Goal: Information Seeking & Learning: Learn about a topic

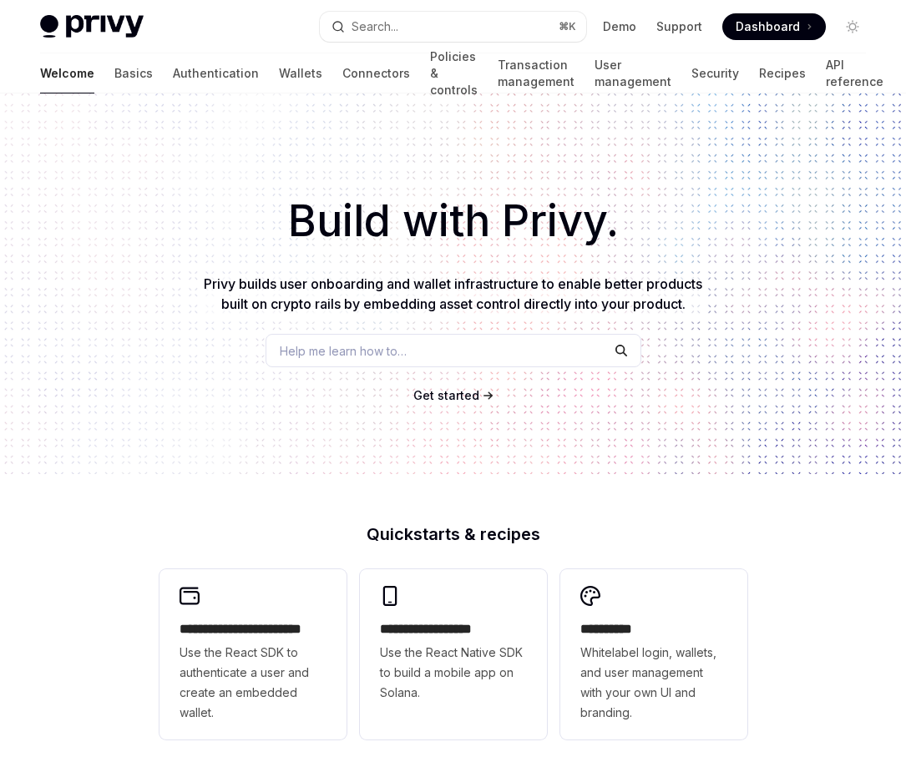
click at [0, 468] on html "**********" at bounding box center [453, 378] width 906 height 757
click at [279, 91] on link "Wallets" at bounding box center [300, 73] width 43 height 40
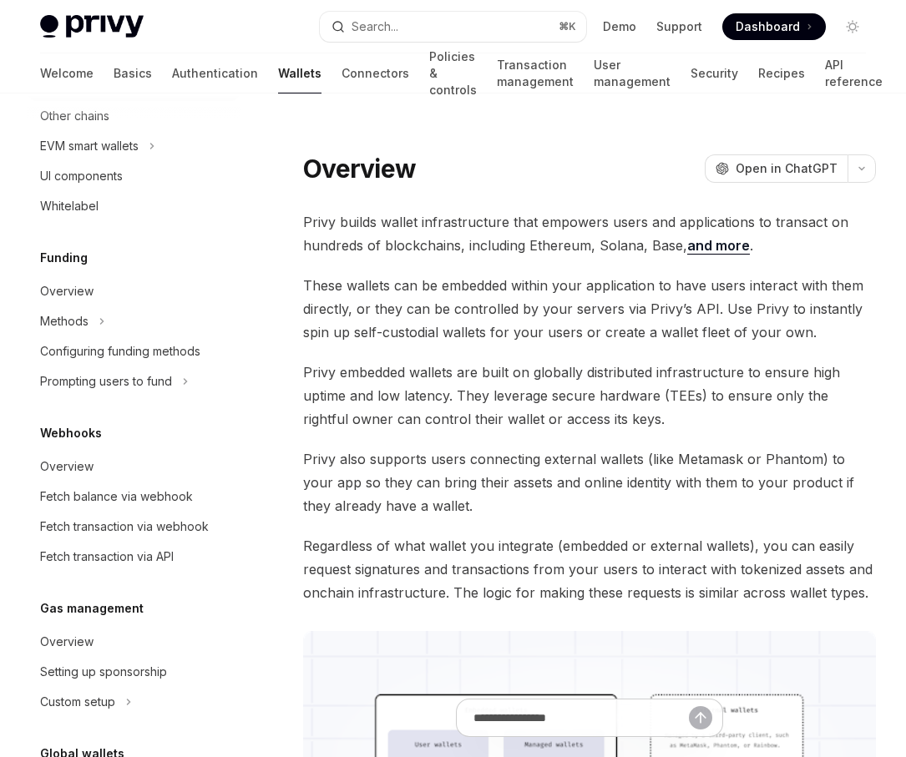
scroll to position [539, 0]
click at [91, 290] on div "Overview" at bounding box center [66, 291] width 53 height 20
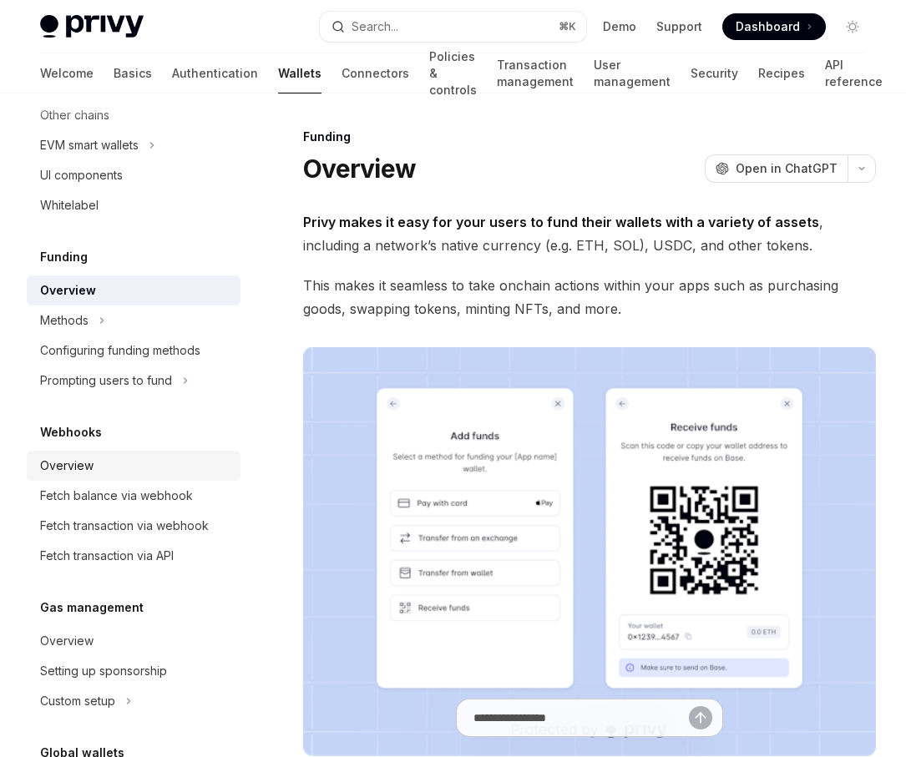
scroll to position [677, 0]
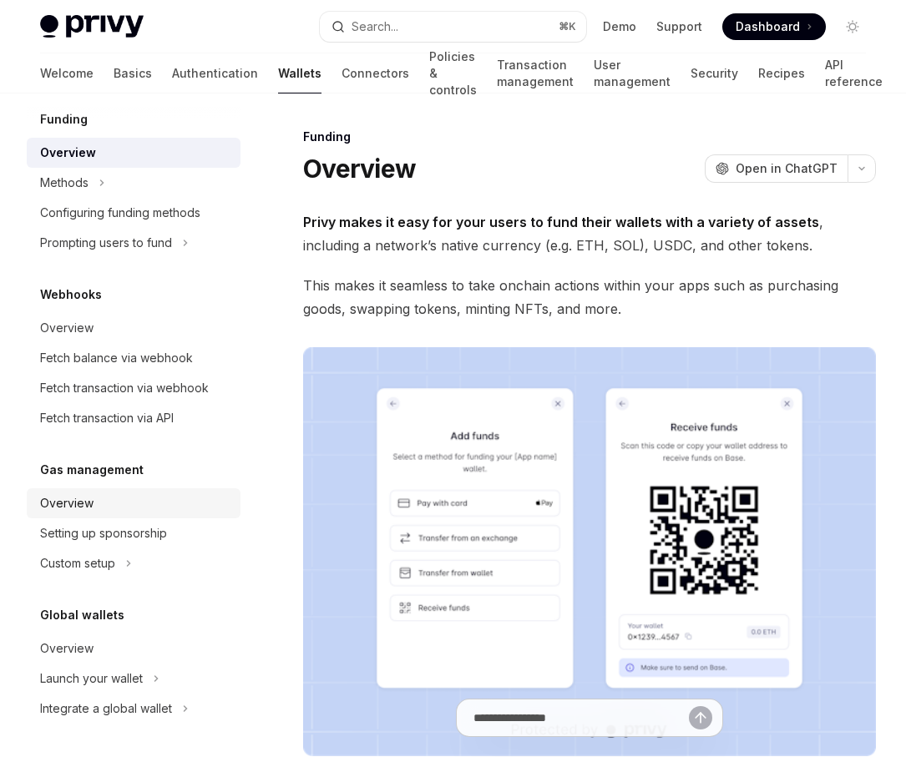
click at [98, 499] on div "Overview" at bounding box center [135, 504] width 190 height 20
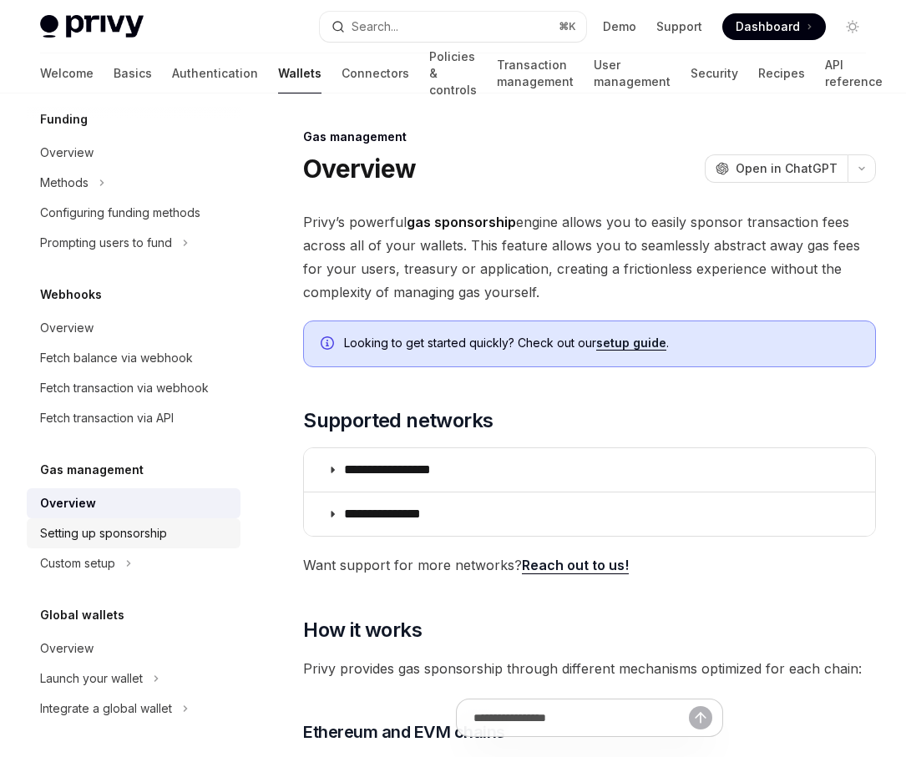
click at [113, 523] on link "Setting up sponsorship" at bounding box center [134, 534] width 214 height 30
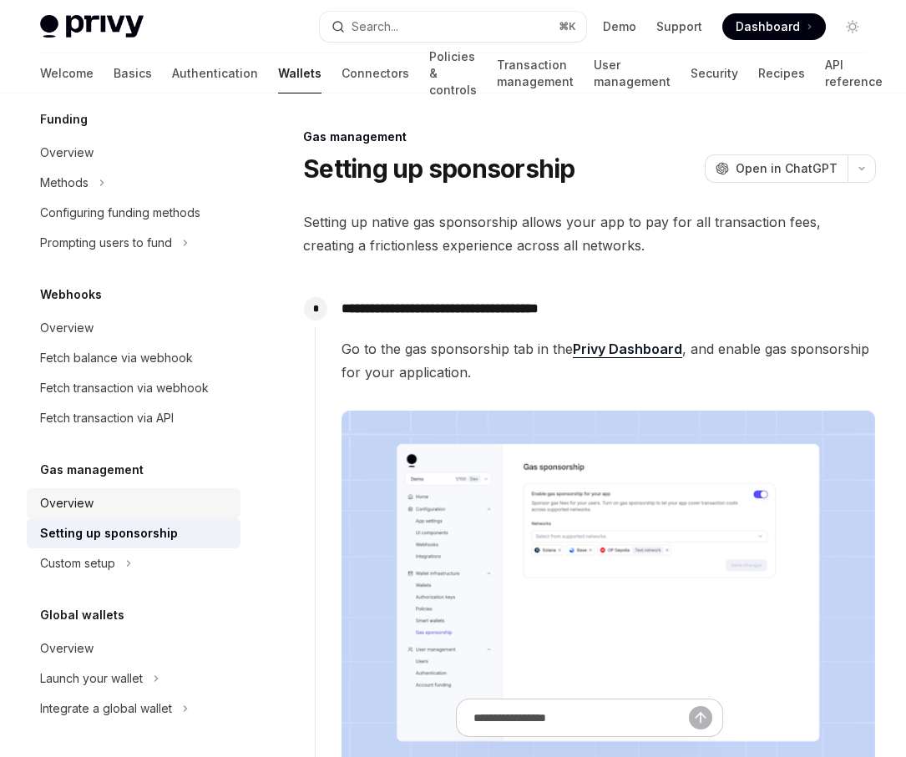
click at [114, 503] on div "Overview" at bounding box center [135, 504] width 190 height 20
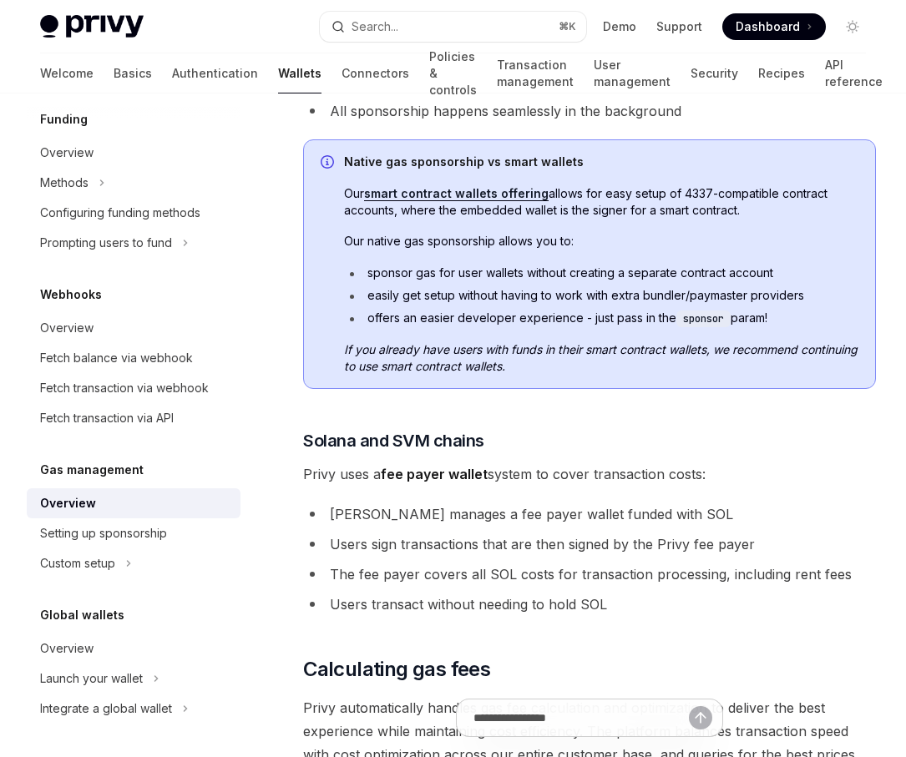
scroll to position [787, 0]
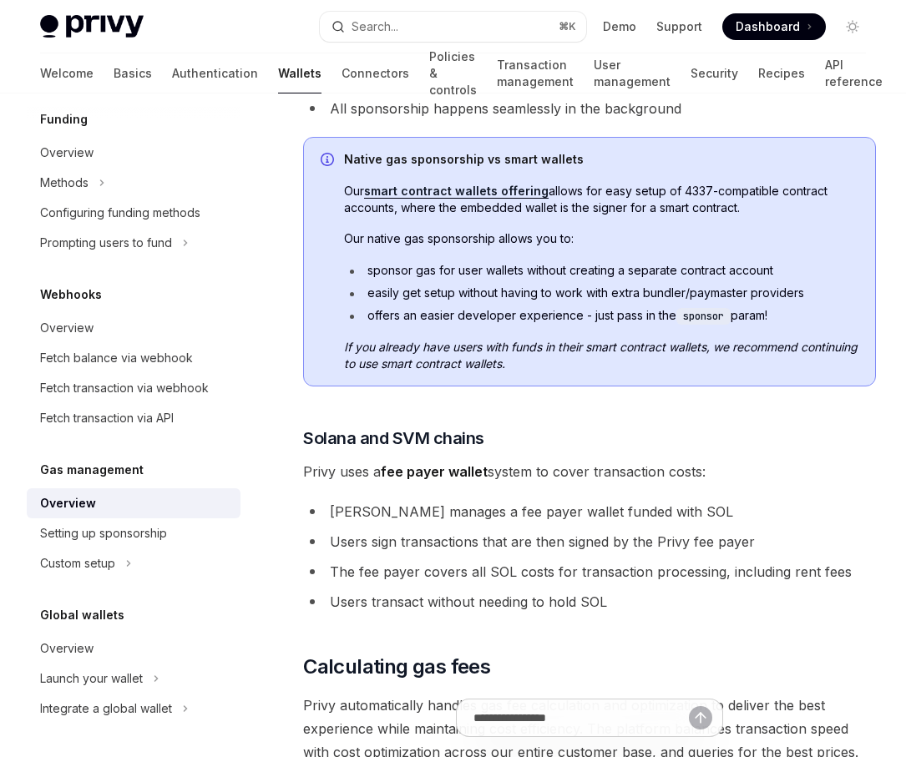
click at [497, 339] on span "If you already have users with funds in their smart contract wallets, we recomm…" at bounding box center [601, 355] width 514 height 33
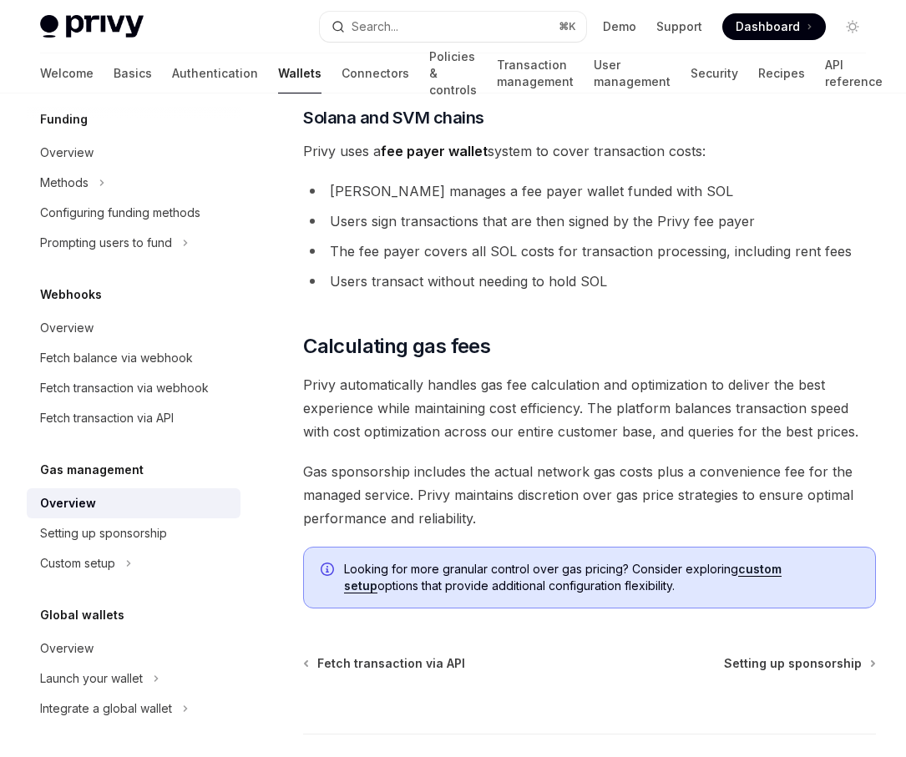
scroll to position [1109, 0]
click at [190, 530] on div "Setting up sponsorship" at bounding box center [135, 534] width 190 height 20
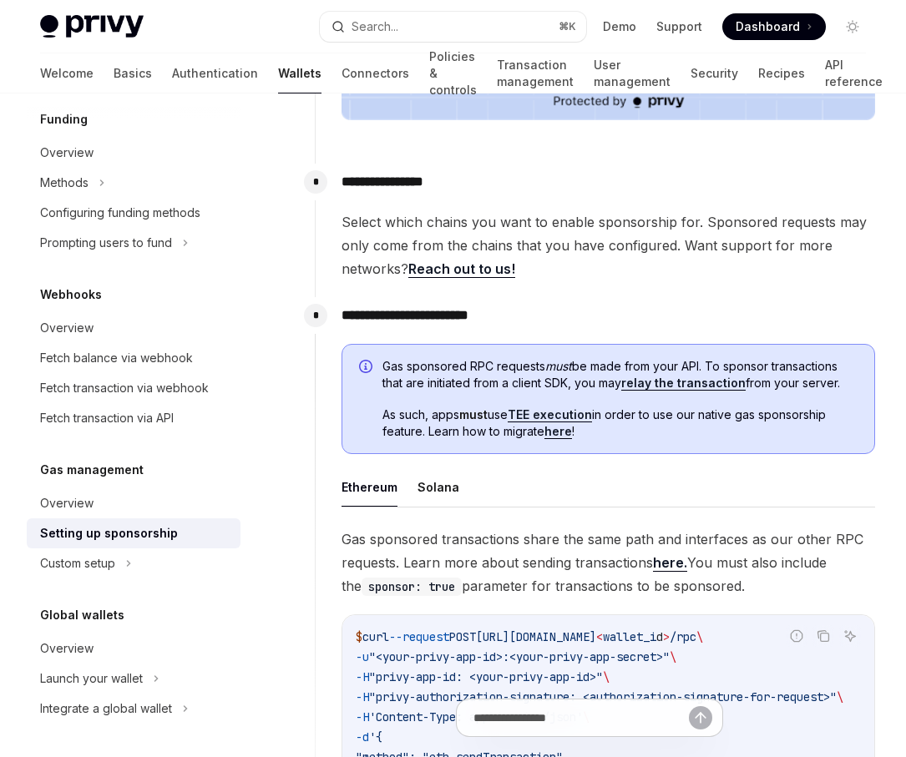
scroll to position [676, 0]
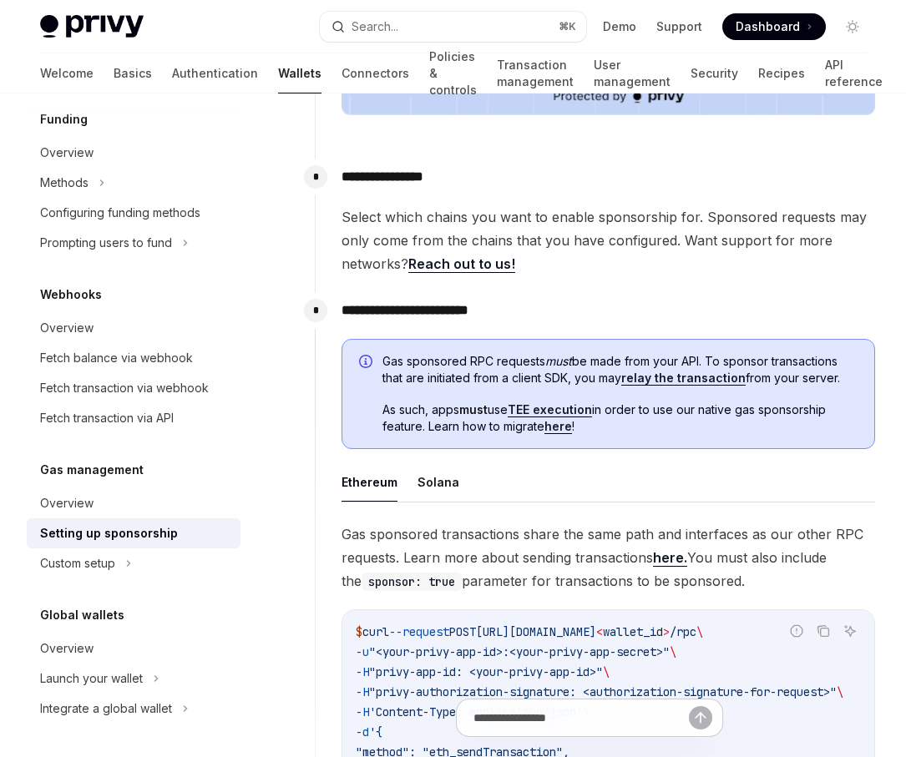
click at [539, 357] on span "Gas sponsored RPC requests must be made from your API. To sponsor transactions …" at bounding box center [619, 369] width 475 height 33
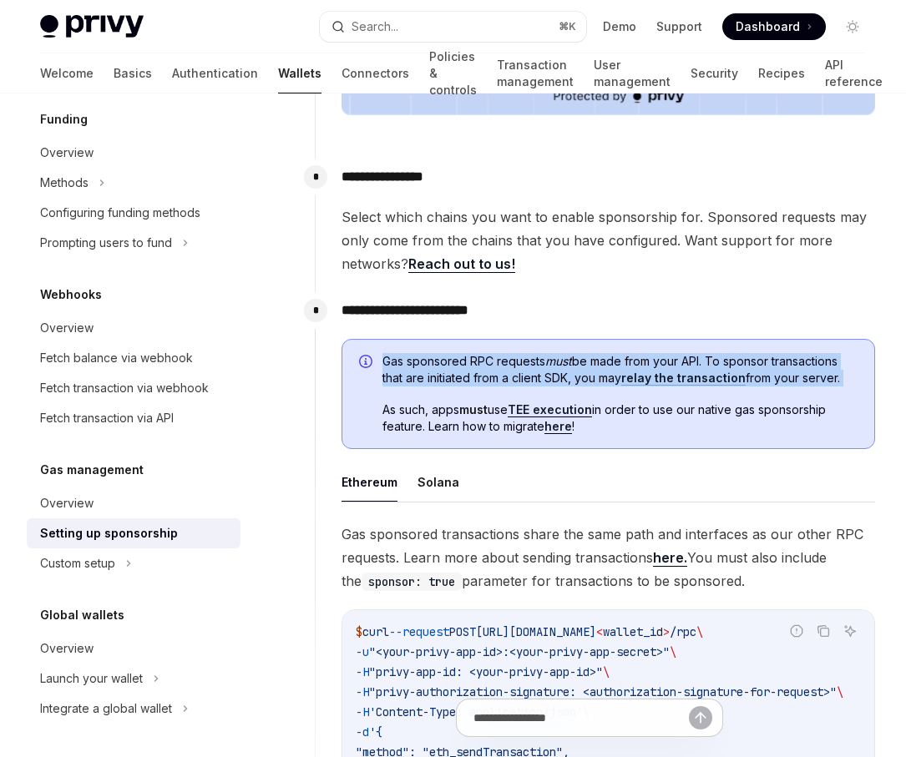
click at [485, 409] on strong "must" at bounding box center [473, 409] width 28 height 14
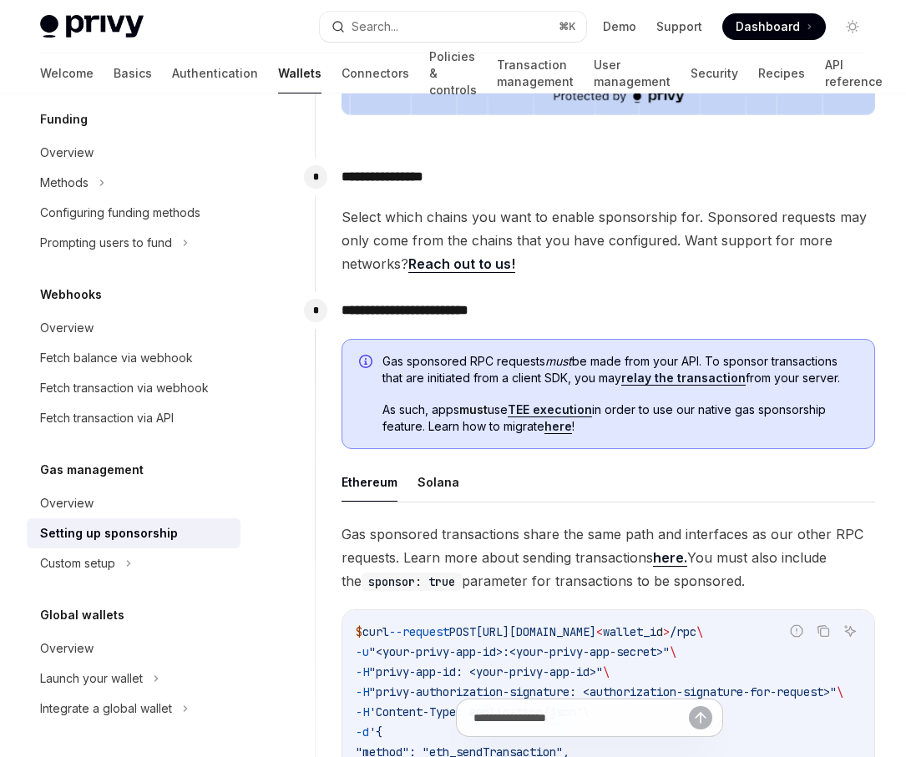
click at [485, 409] on strong "must" at bounding box center [473, 409] width 28 height 14
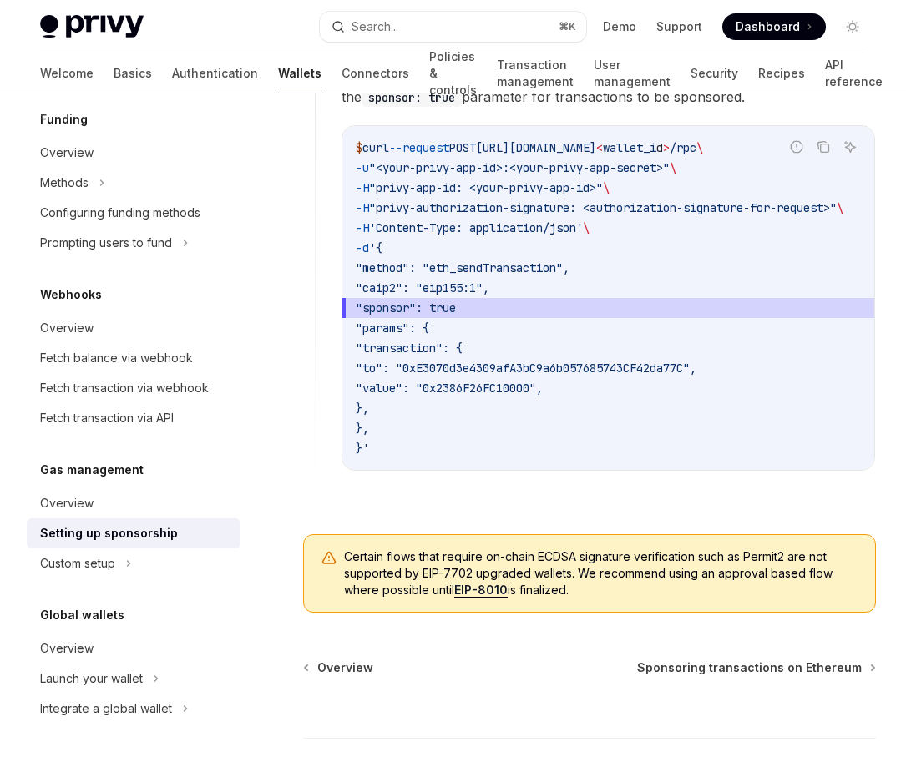
scroll to position [1293, 0]
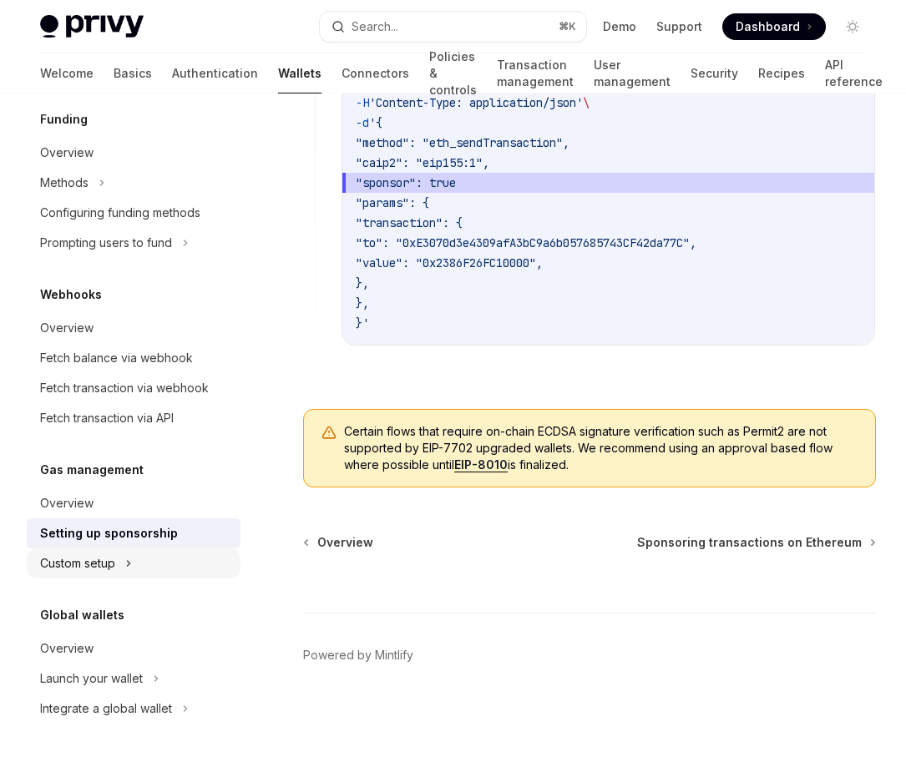
click at [159, 558] on div "Custom setup" at bounding box center [134, 564] width 214 height 30
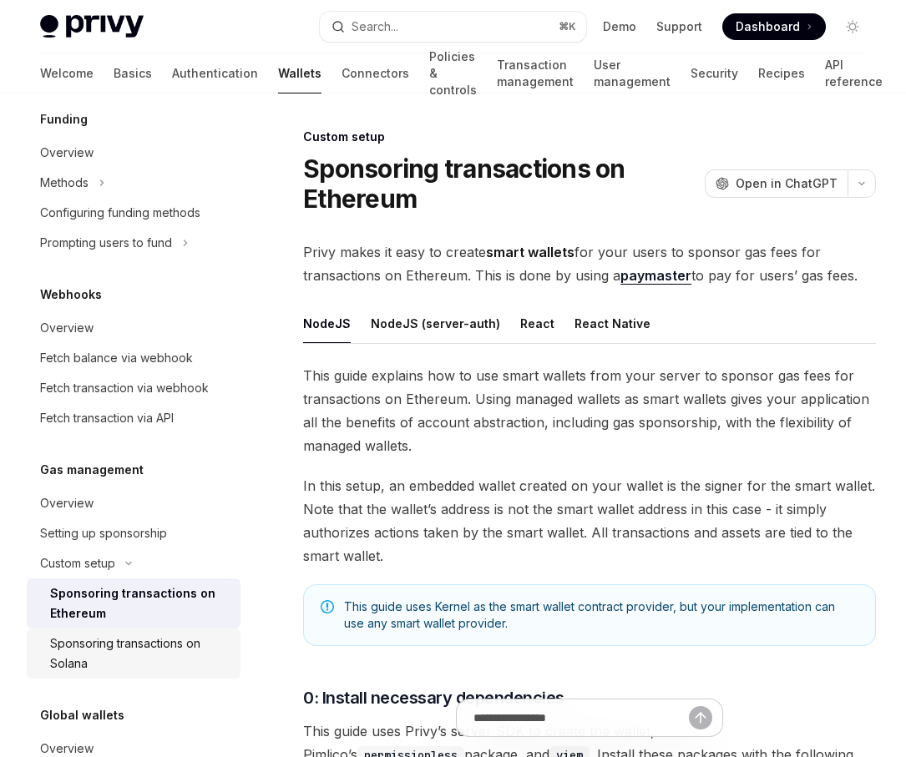
click at [188, 639] on div "Sponsoring transactions on Solana" at bounding box center [140, 654] width 180 height 40
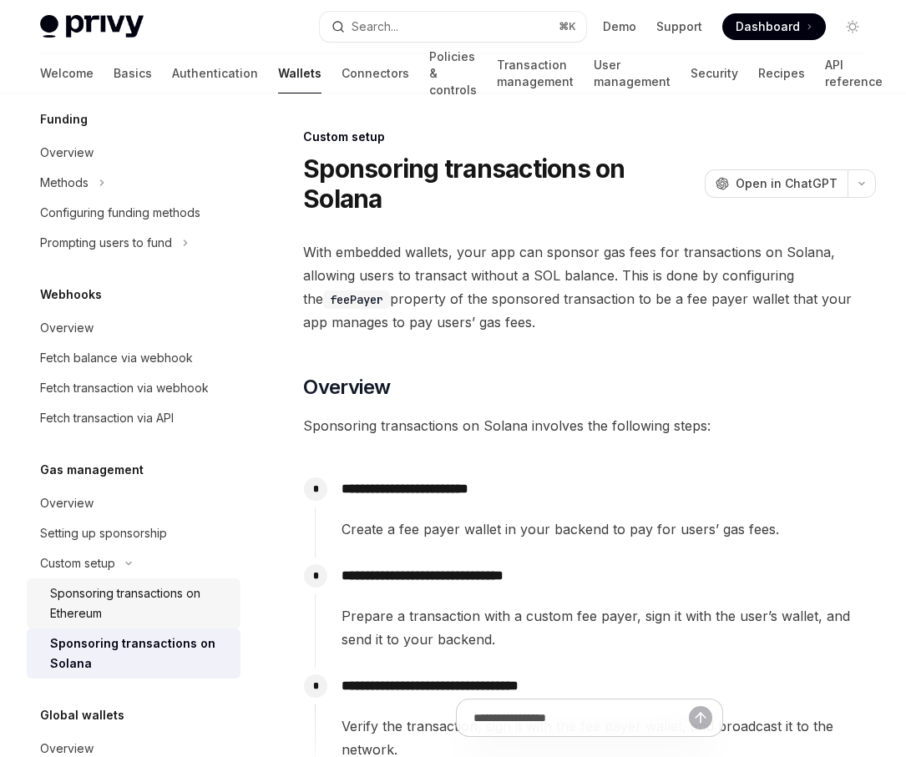
click at [183, 611] on div "Sponsoring transactions on Ethereum" at bounding box center [140, 604] width 180 height 40
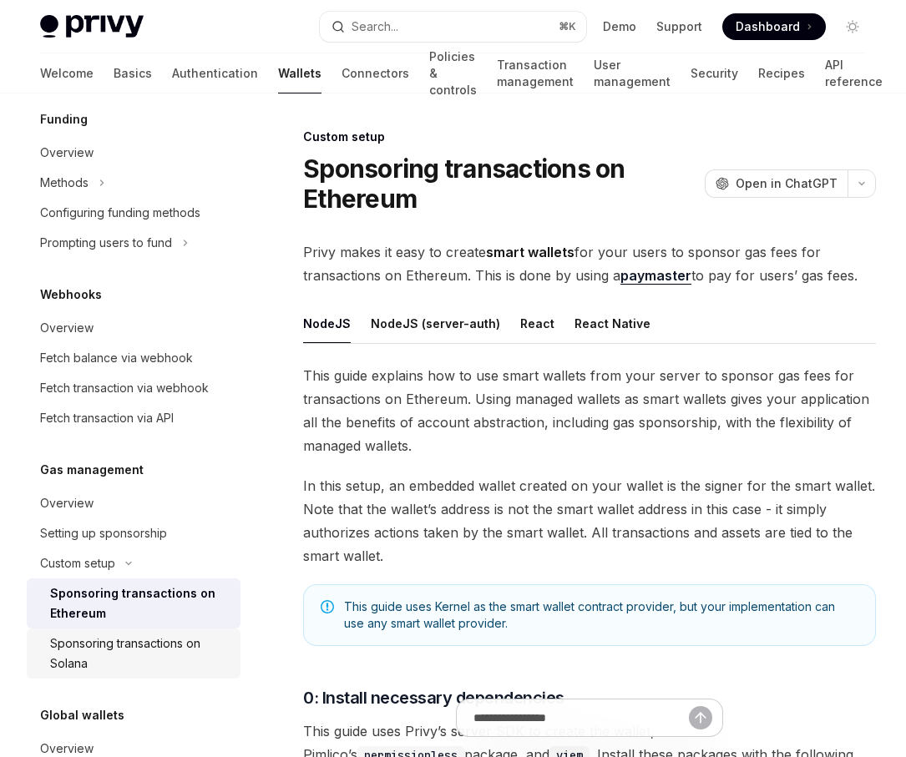
click at [165, 649] on div "Sponsoring transactions on Solana" at bounding box center [140, 654] width 180 height 40
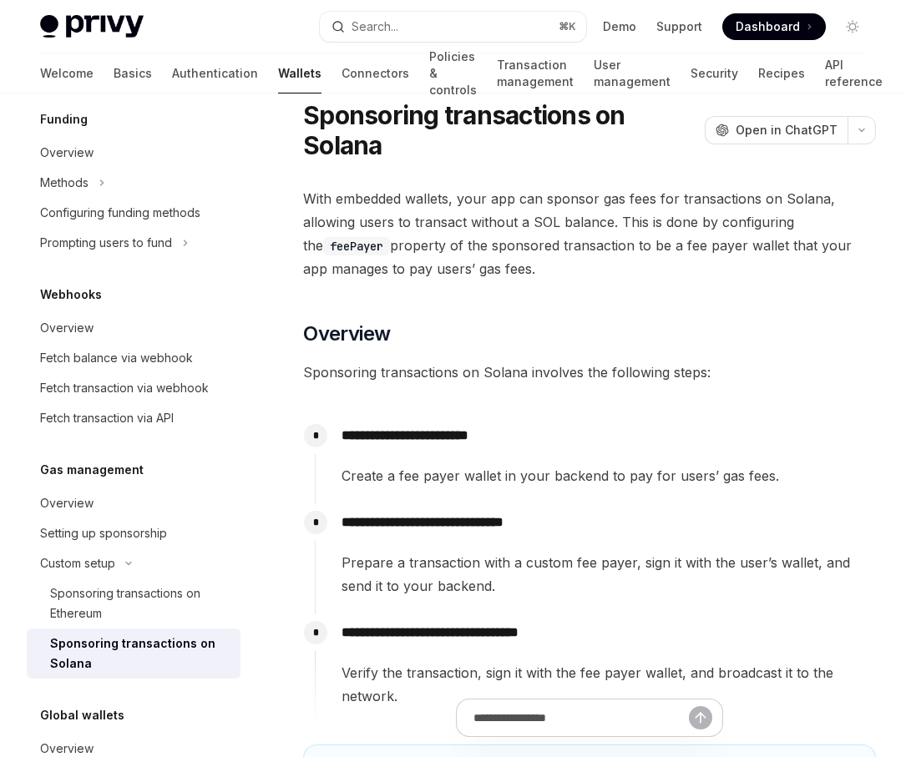
scroll to position [58, 0]
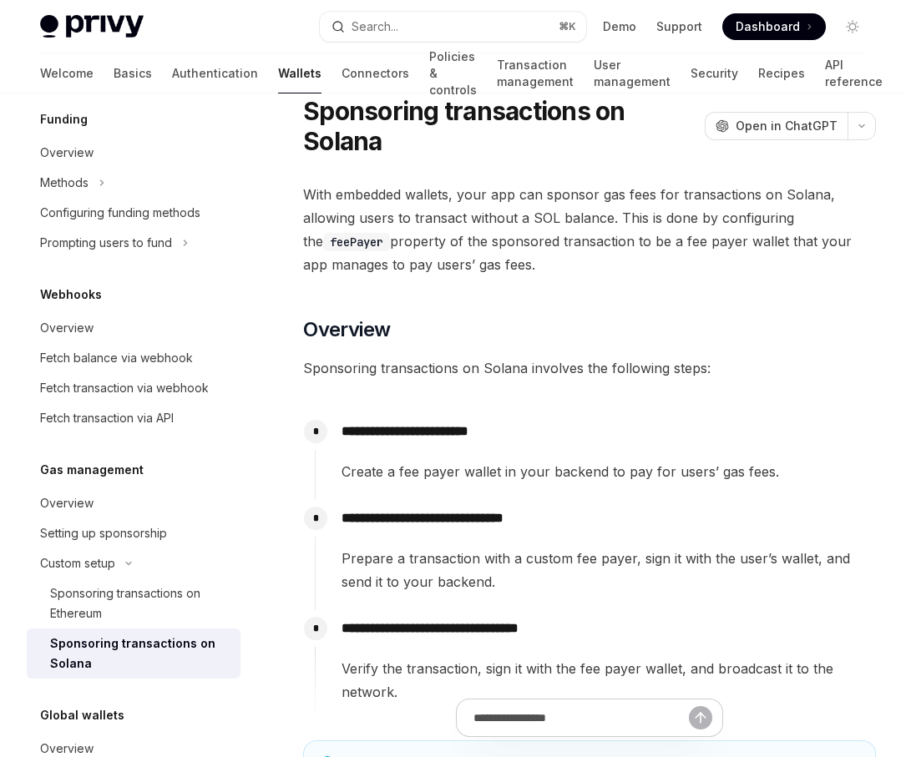
click at [88, 629] on link "Sponsoring transactions on Solana" at bounding box center [134, 654] width 214 height 50
click at [134, 609] on div "Sponsoring transactions on Ethereum" at bounding box center [140, 604] width 180 height 40
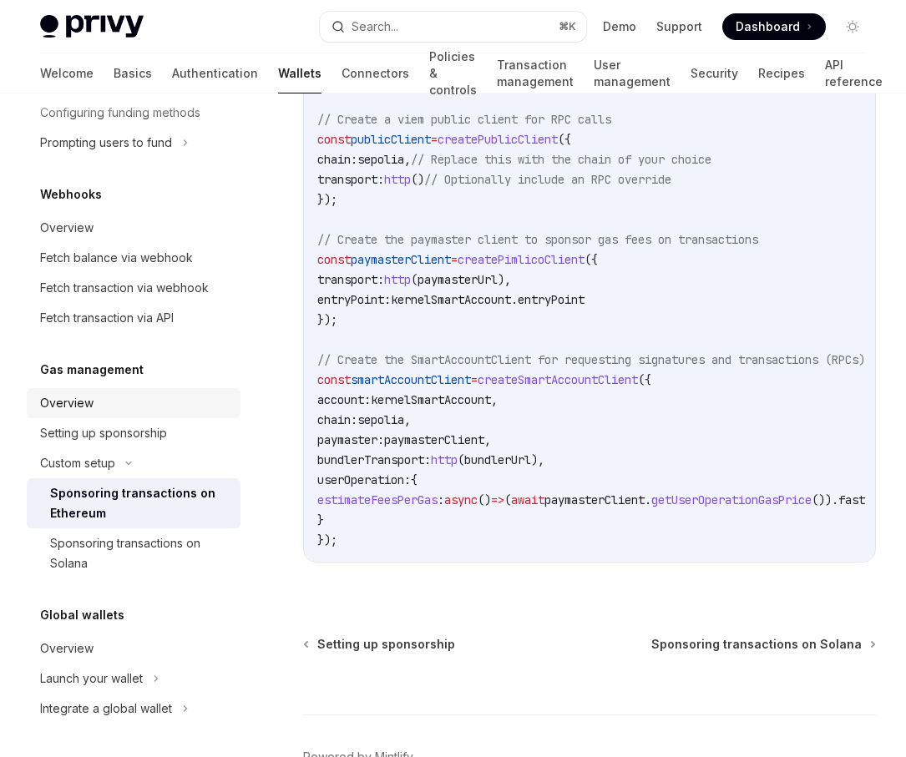
scroll to position [2529, 0]
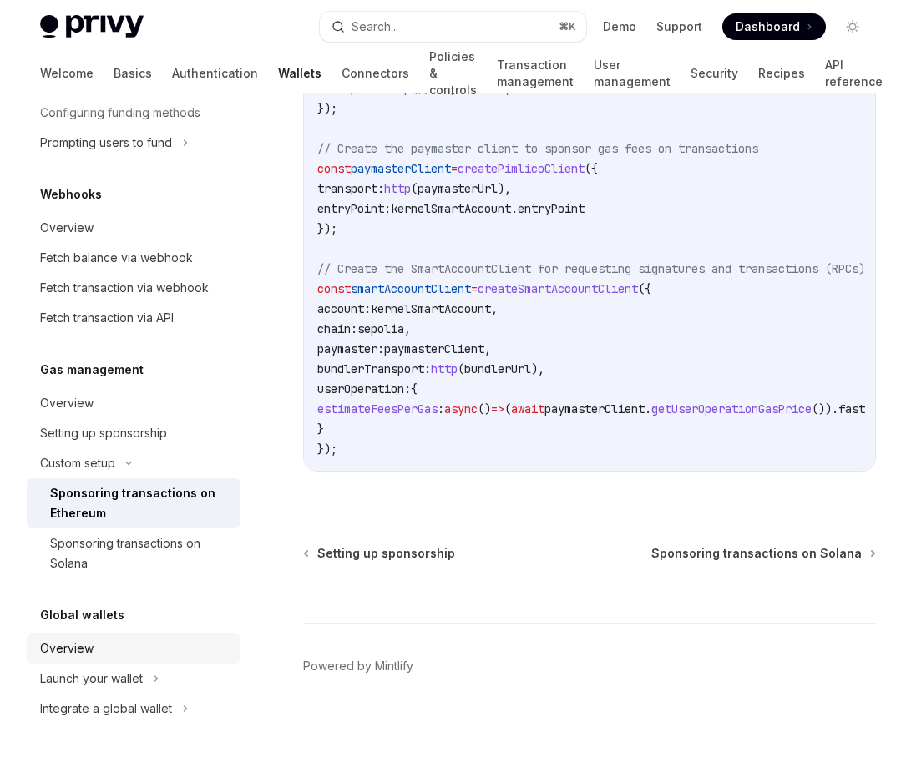
click at [119, 640] on div "Overview" at bounding box center [135, 649] width 190 height 20
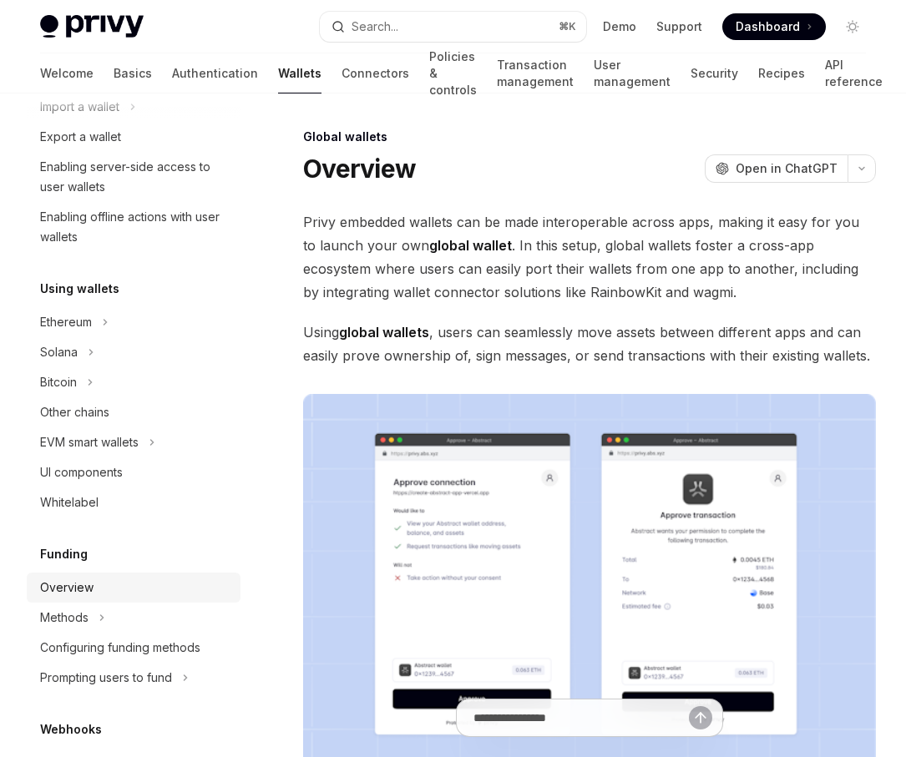
scroll to position [144, 0]
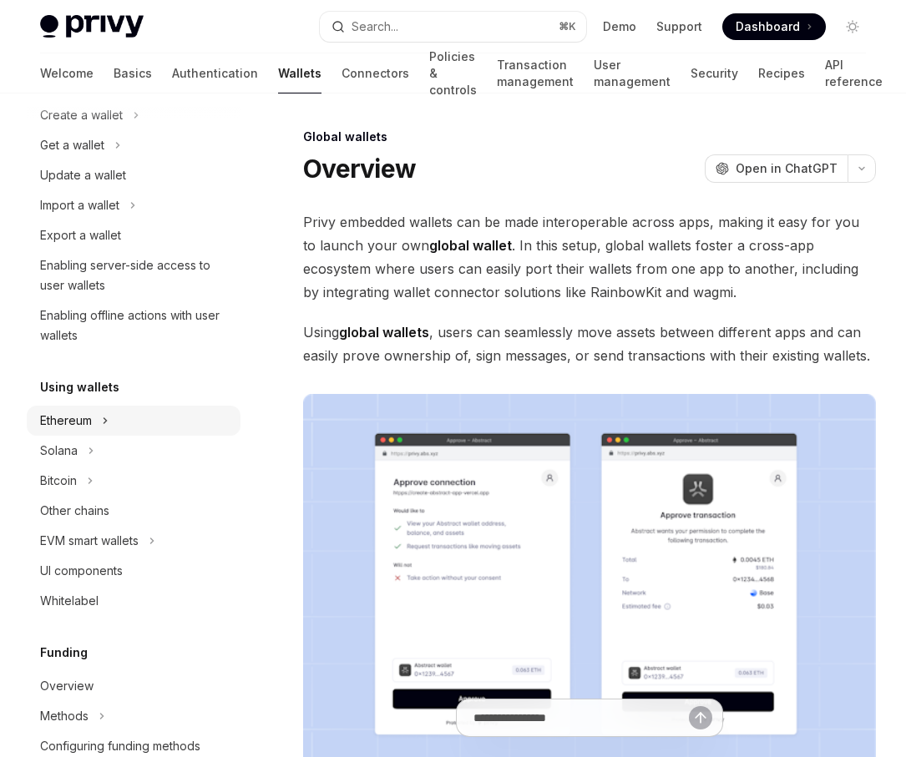
click at [133, 413] on div "Ethereum" at bounding box center [134, 421] width 214 height 30
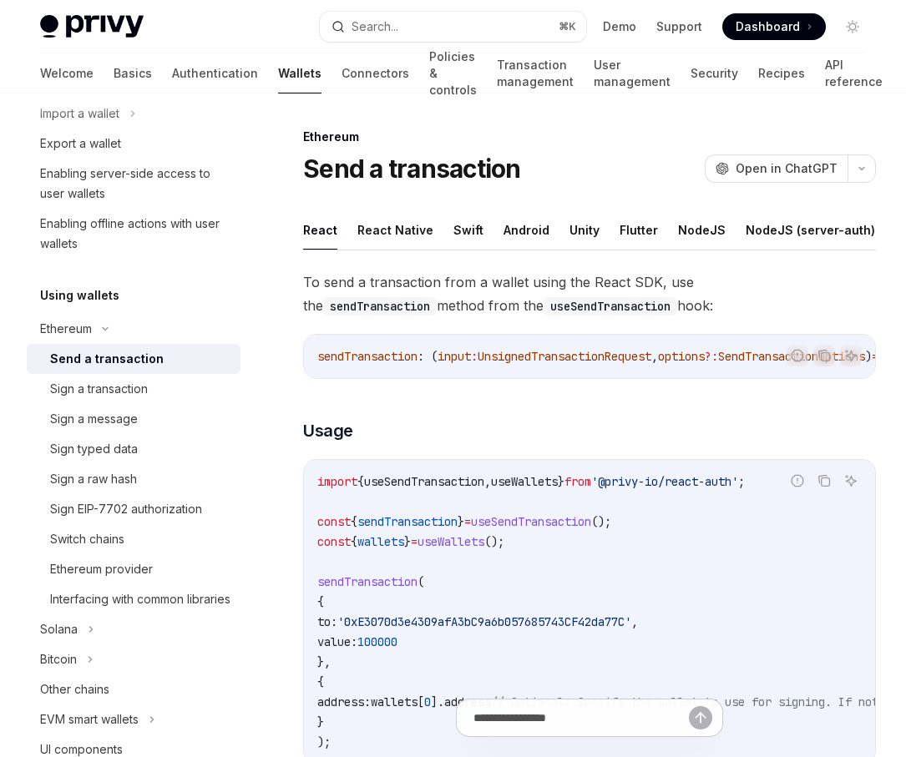
scroll to position [240, 0]
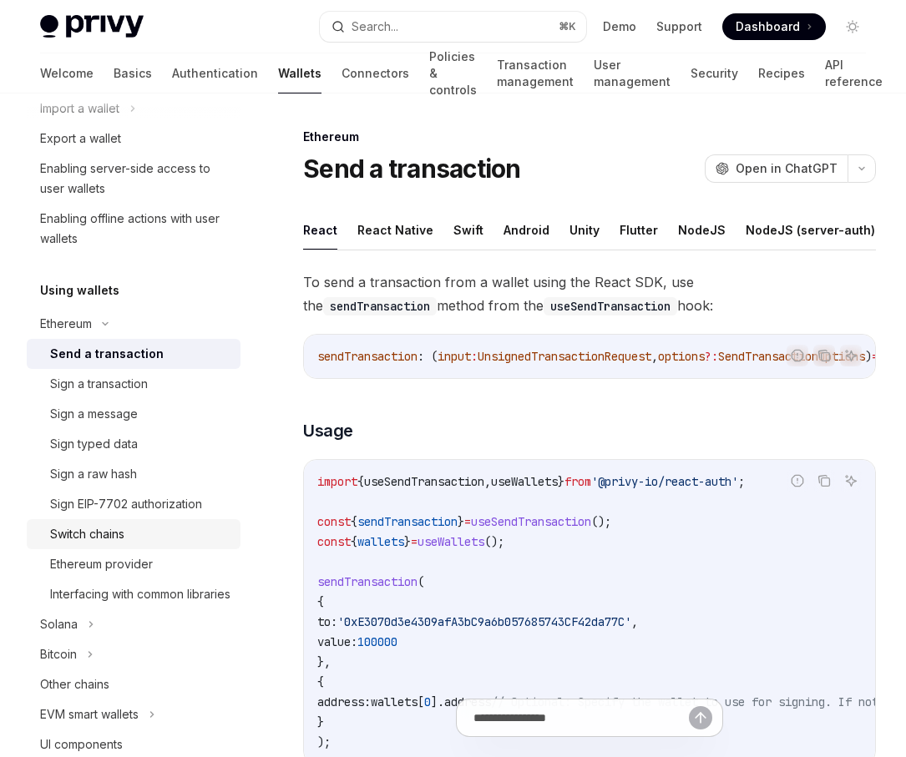
click at [150, 538] on div "Switch chains" at bounding box center [140, 534] width 180 height 20
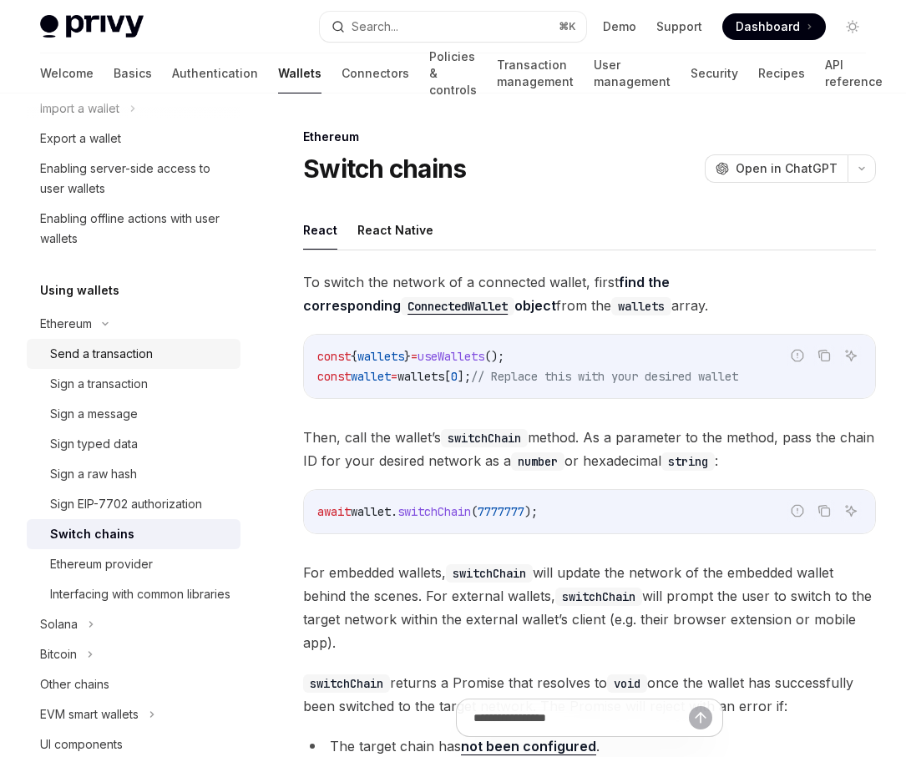
click at [155, 367] on link "Send a transaction" at bounding box center [134, 354] width 214 height 30
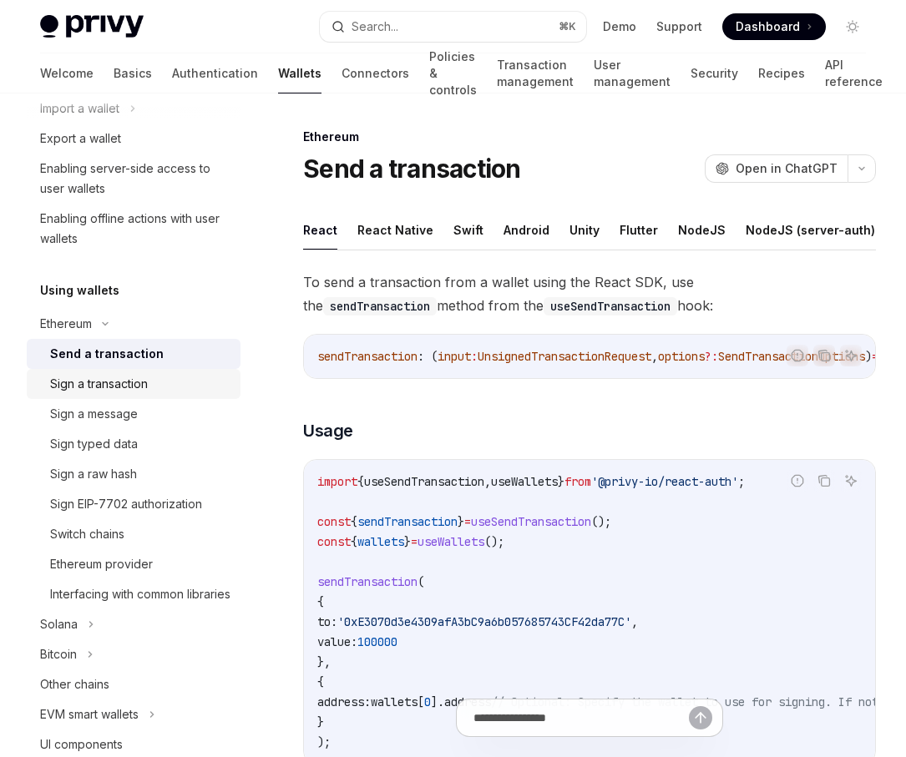
click at [163, 388] on div "Sign a transaction" at bounding box center [140, 384] width 180 height 20
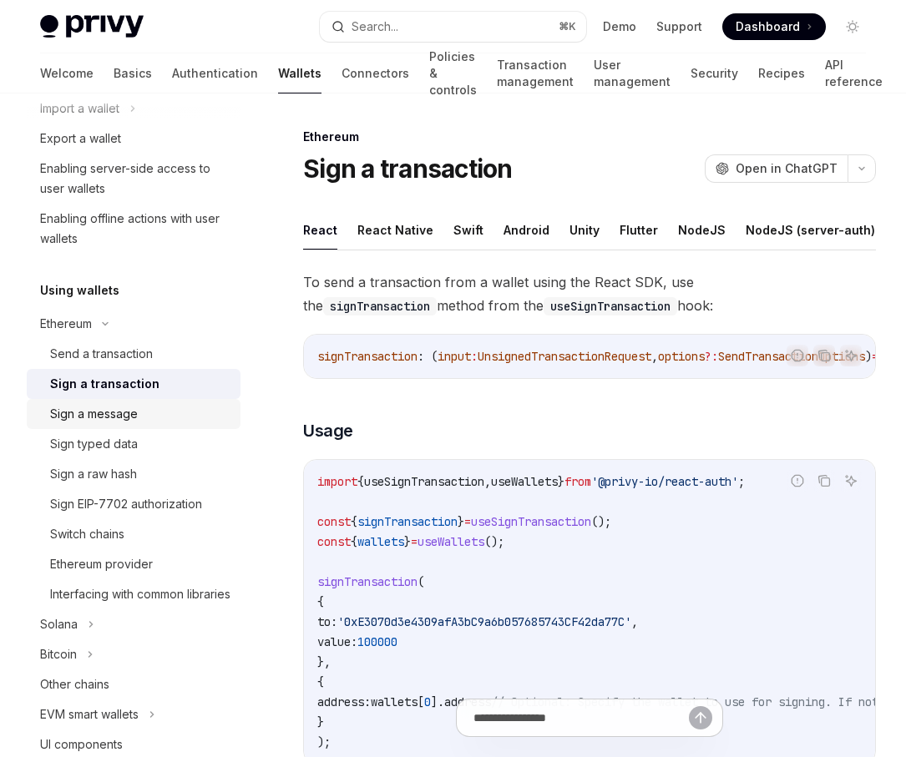
click at [167, 401] on link "Sign a message" at bounding box center [134, 414] width 214 height 30
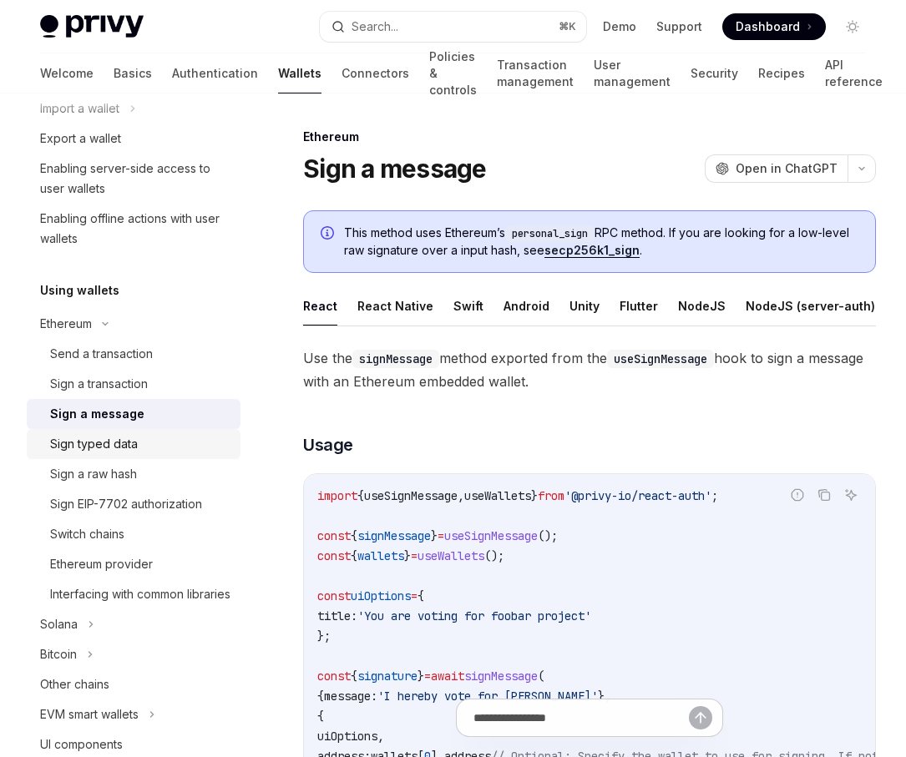
click at [174, 432] on link "Sign typed data" at bounding box center [134, 444] width 214 height 30
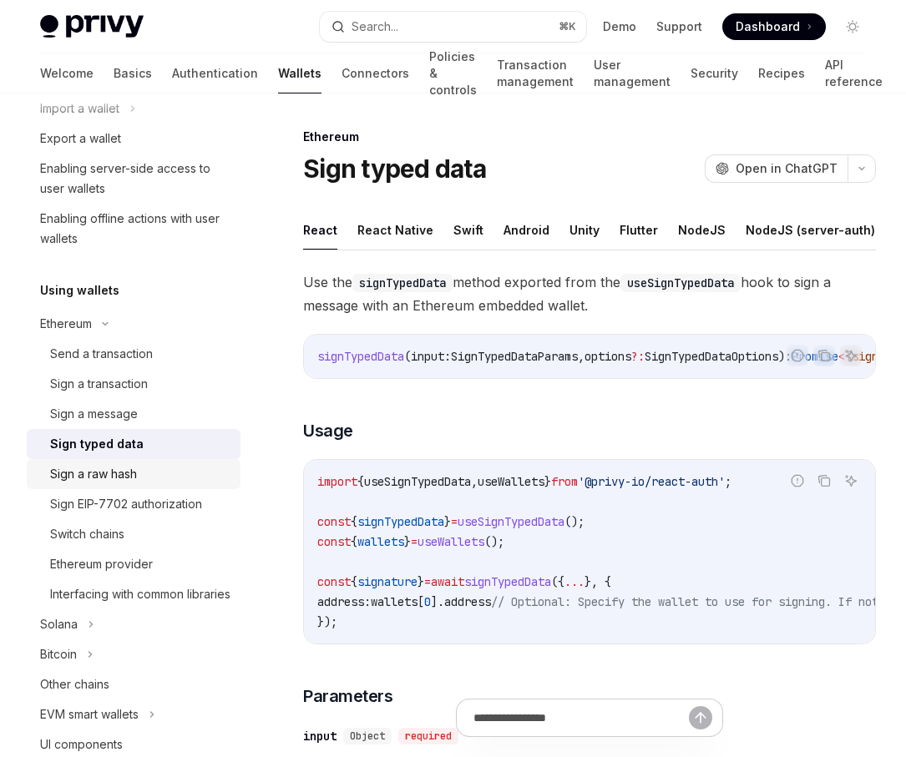
click at [171, 465] on div "Sign a raw hash" at bounding box center [140, 474] width 180 height 20
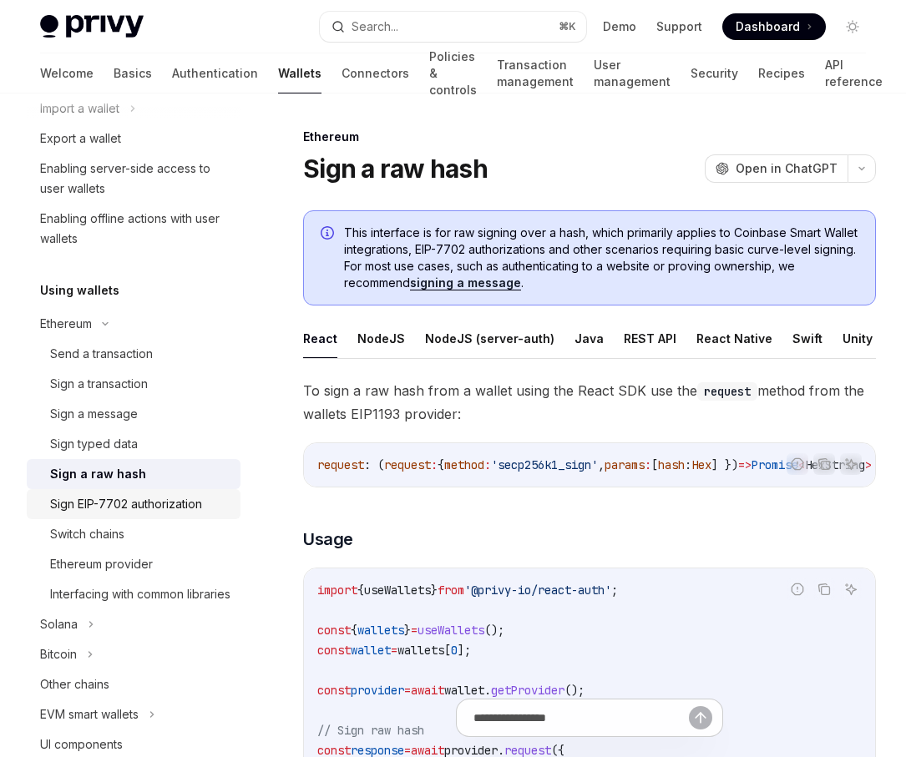
click at [157, 498] on div "Sign EIP-7702 authorization" at bounding box center [126, 504] width 152 height 20
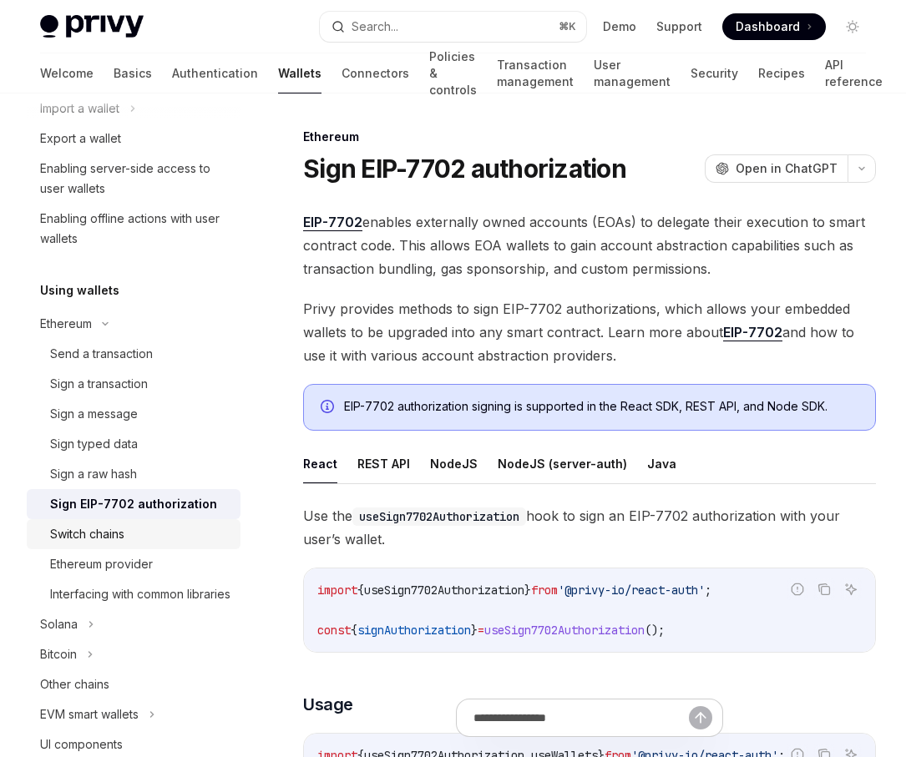
click at [154, 522] on link "Switch chains" at bounding box center [134, 534] width 214 height 30
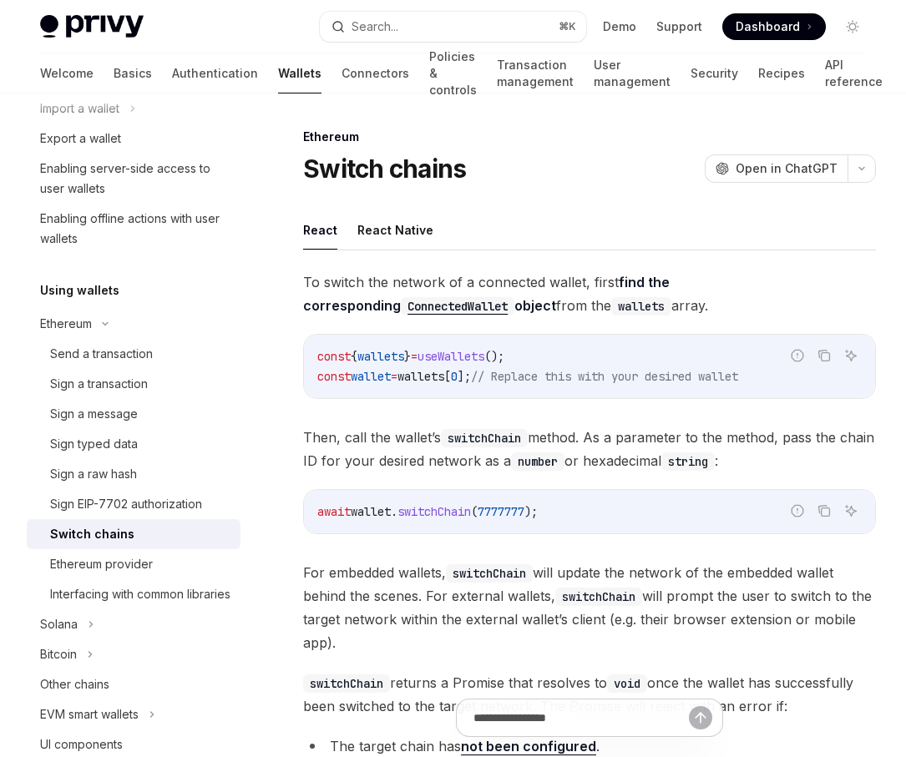
click at [559, 69] on div "Welcome Basics Authentication Wallets Connectors Policies & controls Transactio…" at bounding box center [461, 73] width 843 height 40
click at [595, 77] on link "User management" at bounding box center [632, 73] width 77 height 40
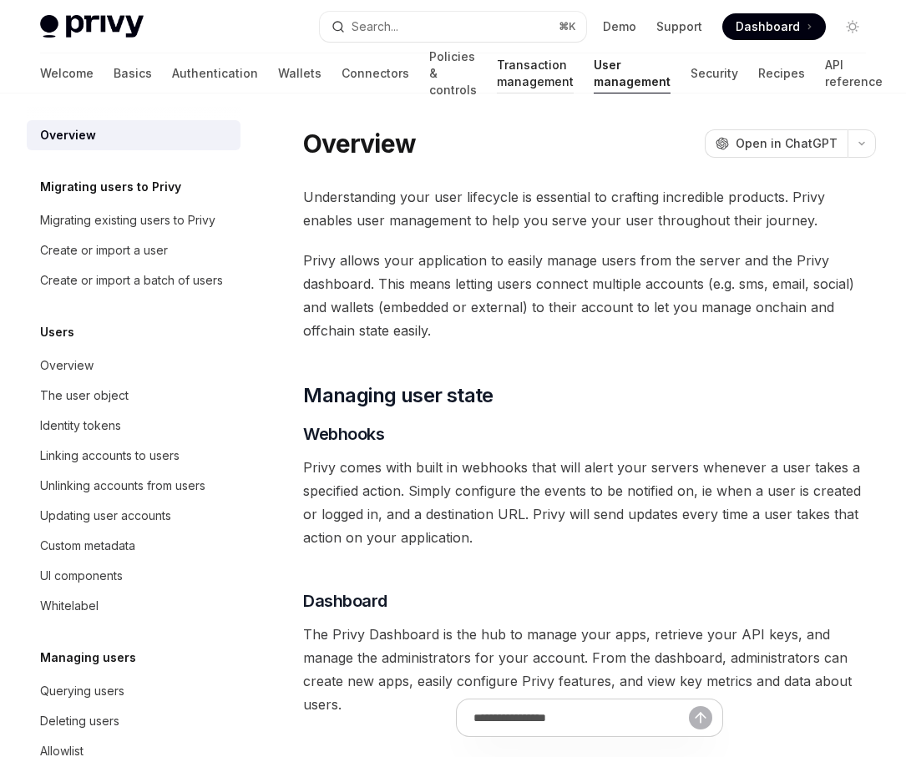
click at [497, 73] on link "Transaction management" at bounding box center [535, 73] width 77 height 40
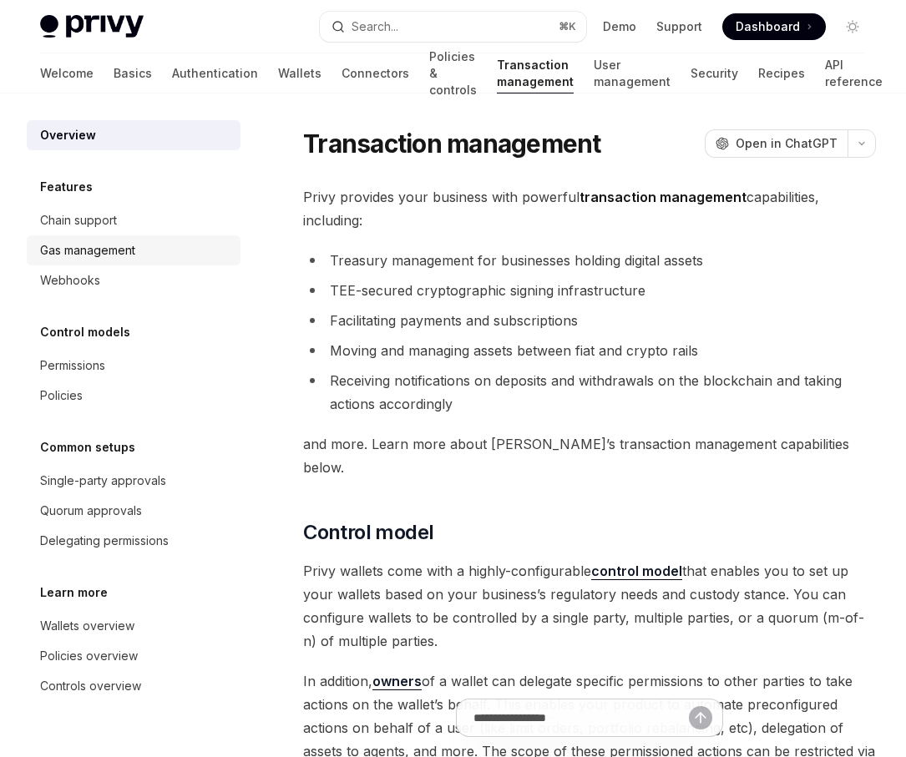
click at [121, 250] on div "Gas management" at bounding box center [87, 250] width 95 height 20
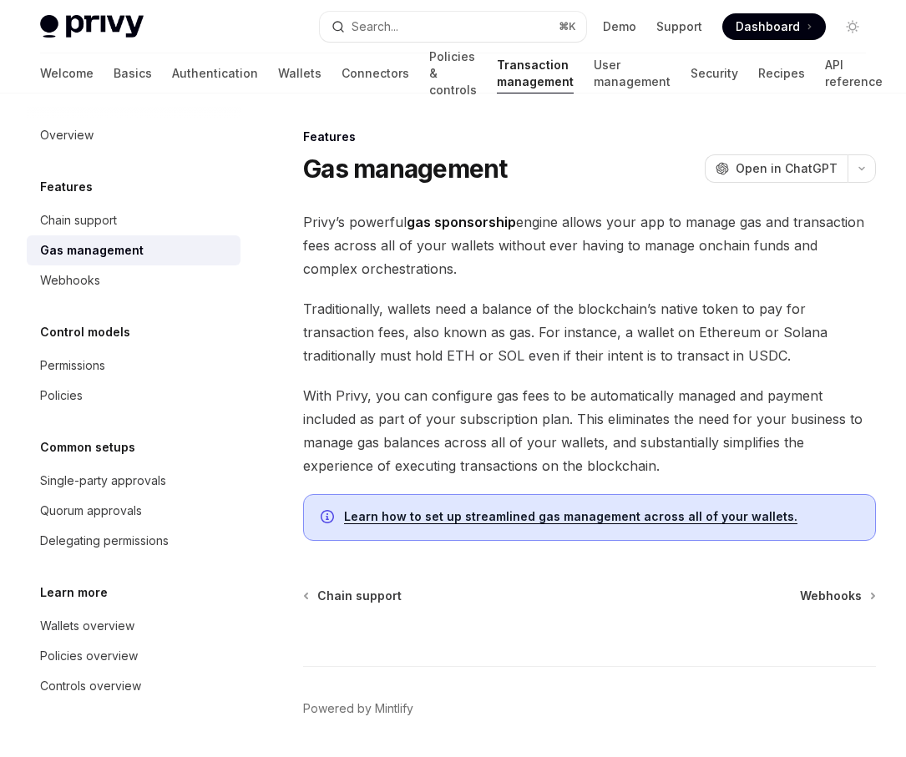
scroll to position [53, 0]
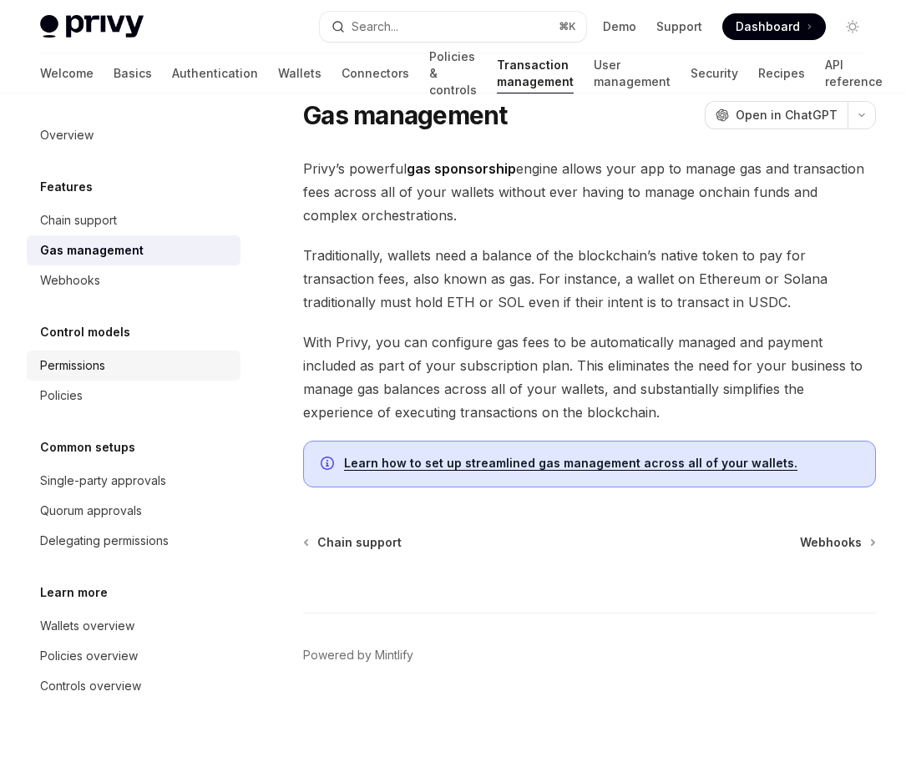
click at [128, 372] on div "Permissions" at bounding box center [135, 366] width 190 height 20
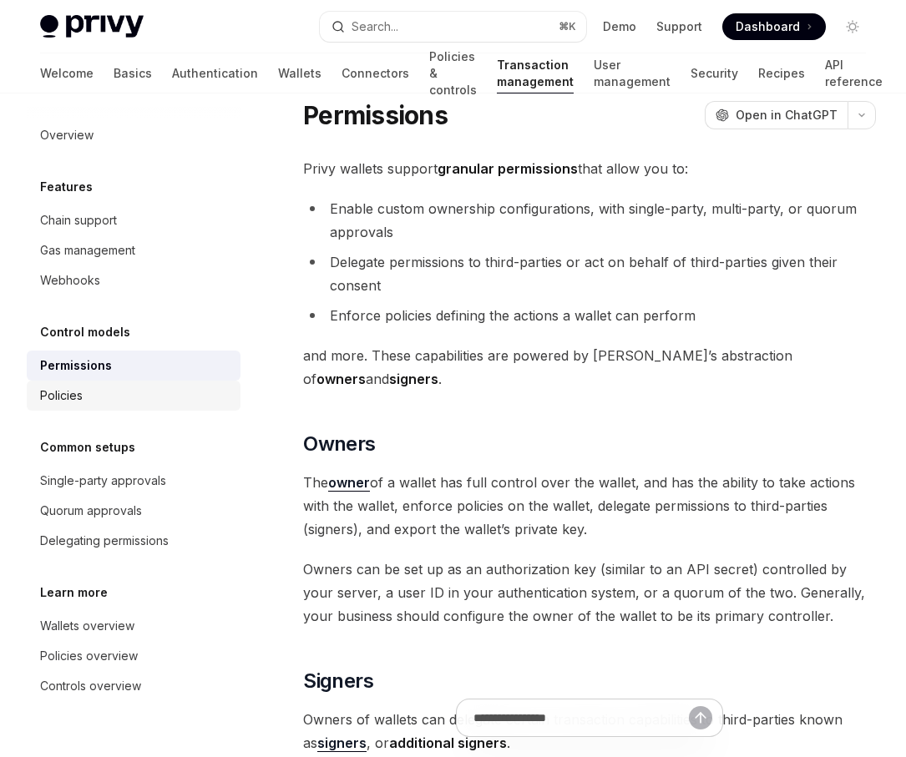
click at [124, 390] on div "Policies" at bounding box center [135, 396] width 190 height 20
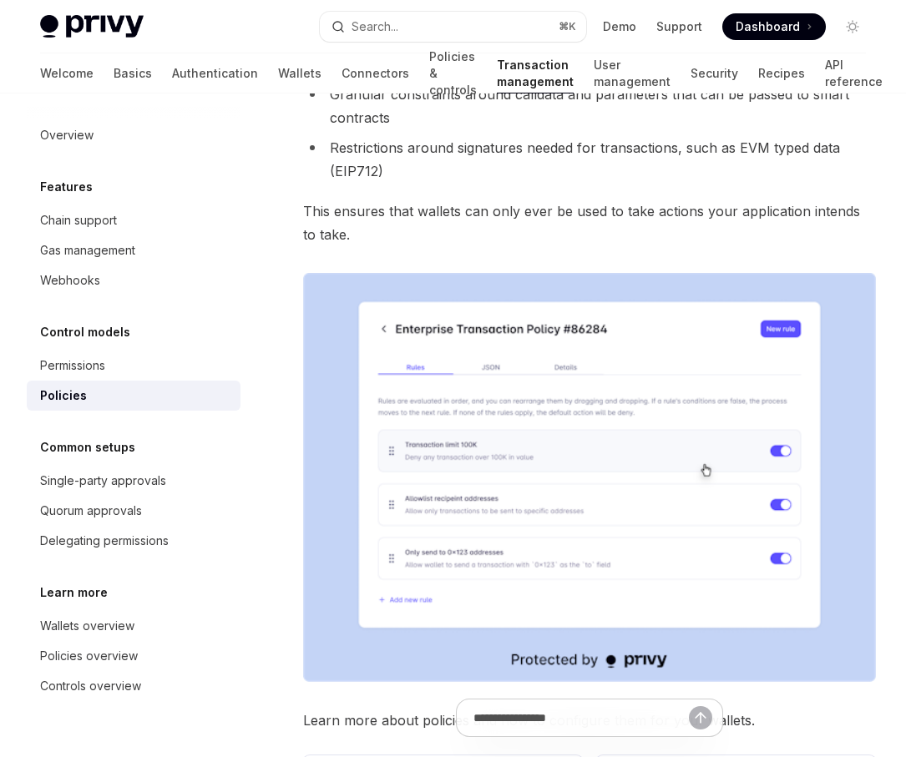
scroll to position [720, 0]
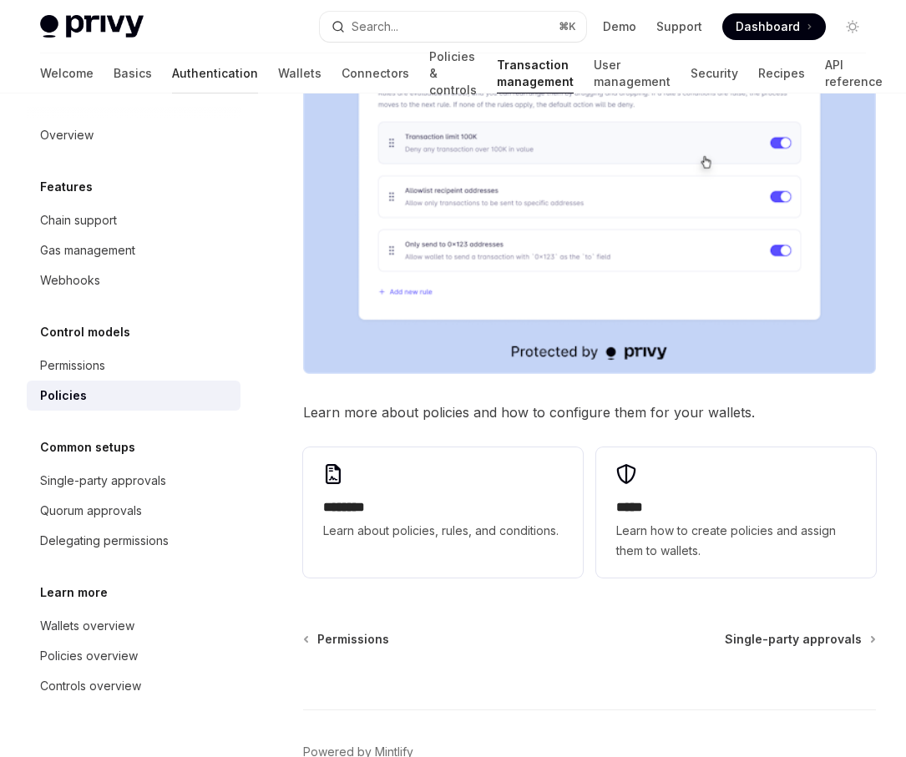
click at [172, 58] on link "Authentication" at bounding box center [215, 73] width 86 height 40
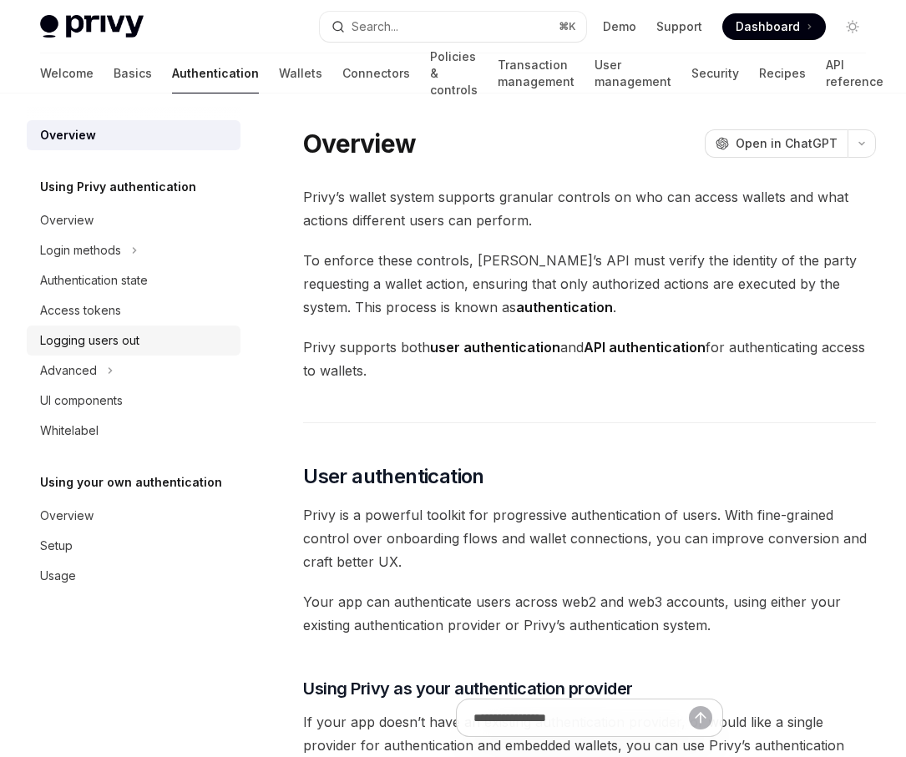
click at [100, 346] on div "Logging users out" at bounding box center [89, 341] width 99 height 20
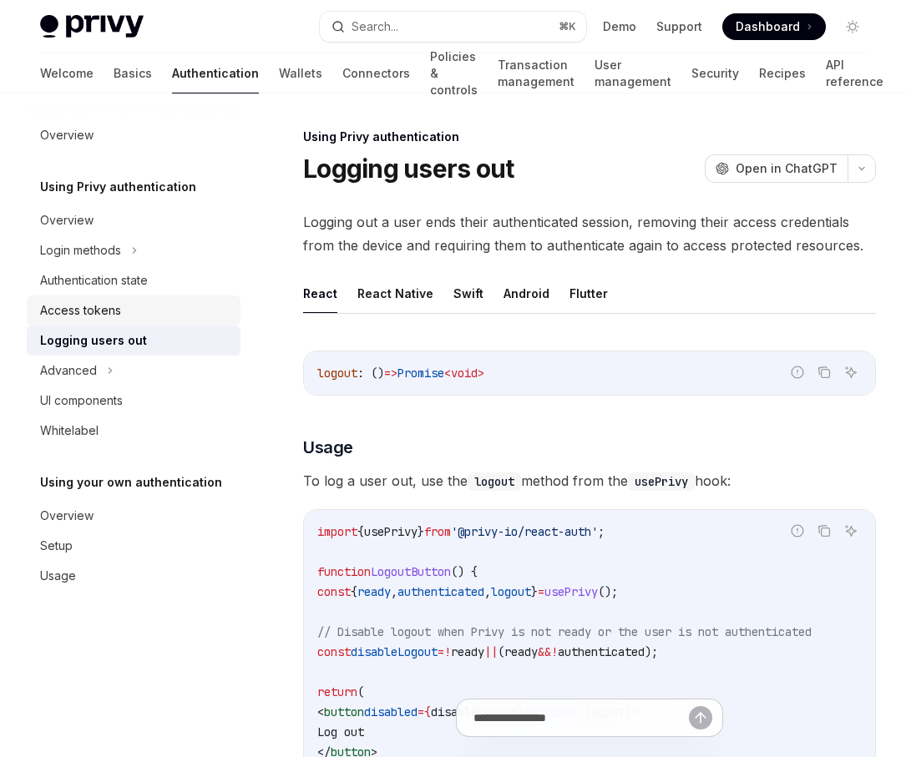
click at [141, 301] on div "Access tokens" at bounding box center [135, 311] width 190 height 20
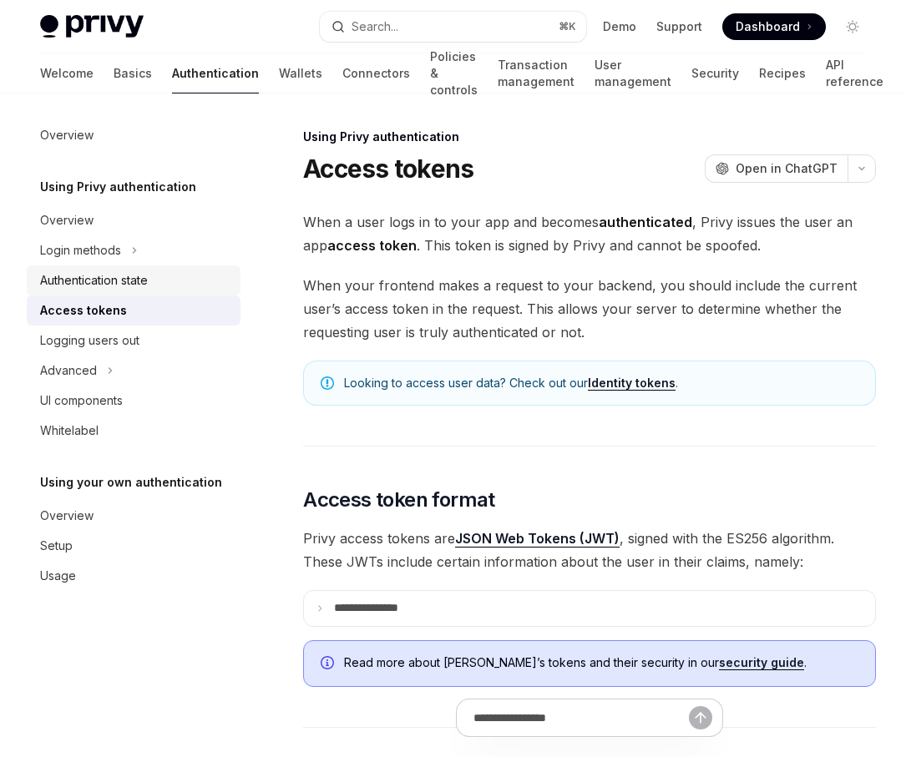
click at [156, 284] on div "Authentication state" at bounding box center [135, 281] width 190 height 20
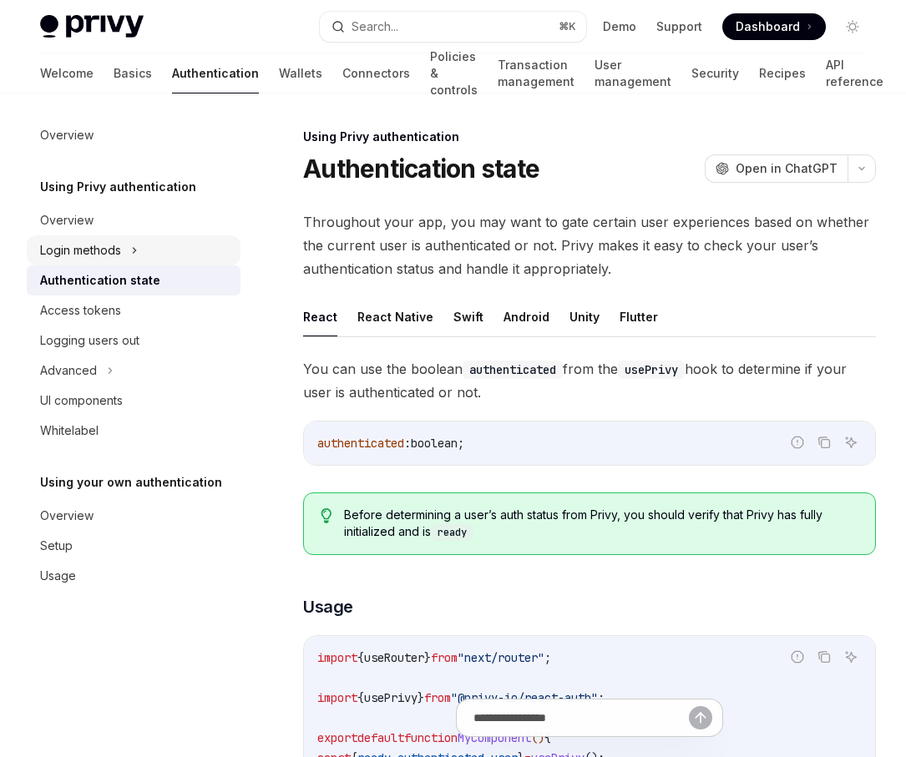
click at [144, 247] on div "Login methods" at bounding box center [134, 250] width 214 height 30
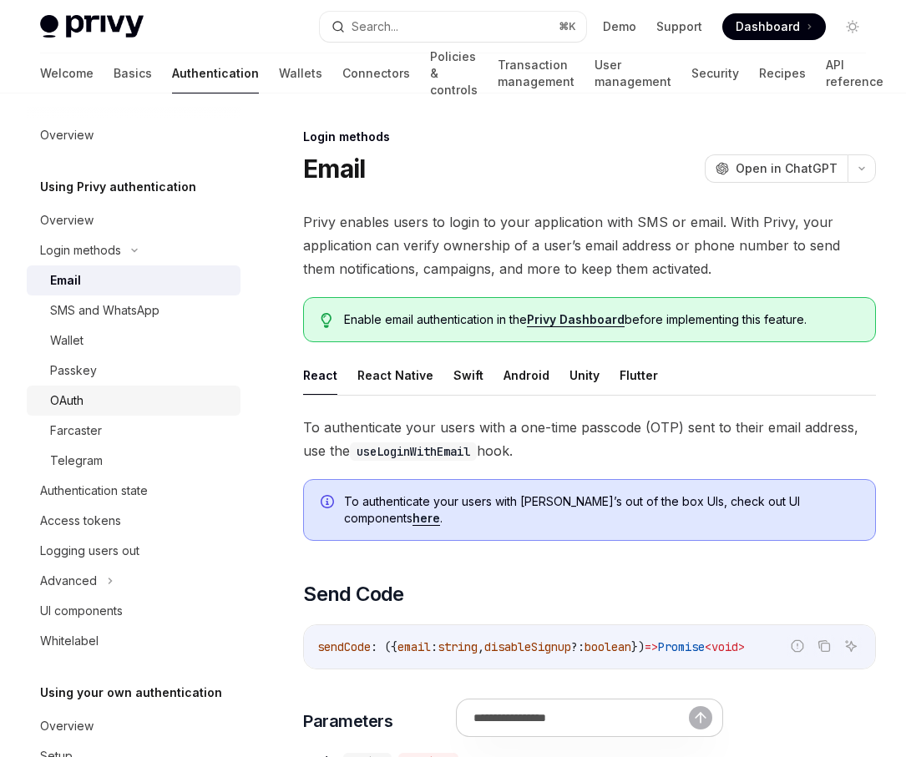
click at [139, 413] on link "OAuth" at bounding box center [134, 401] width 214 height 30
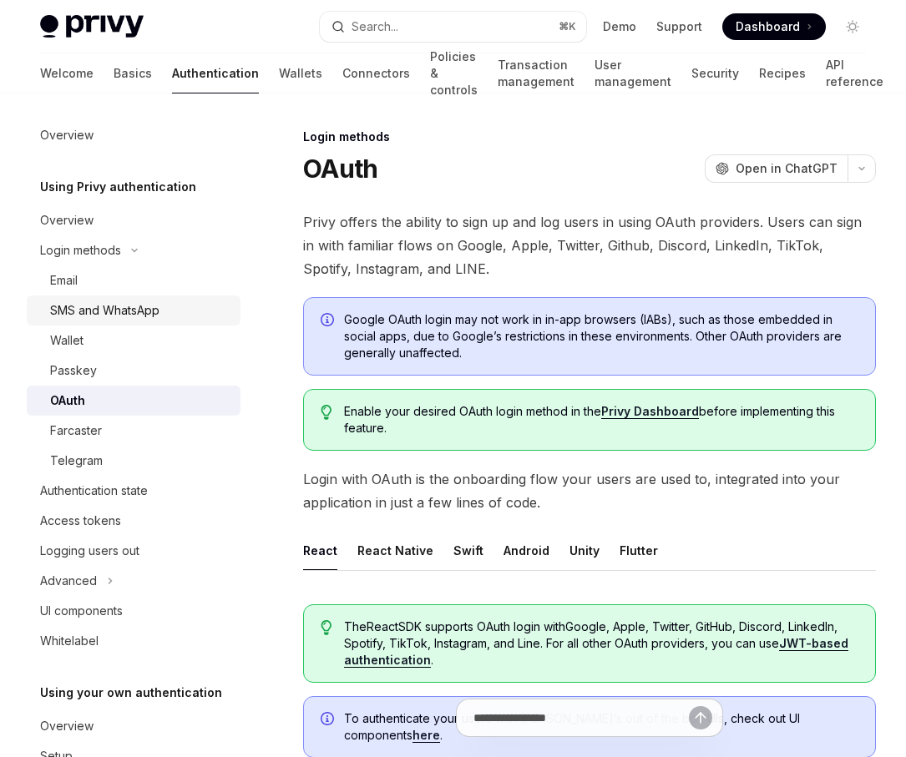
click at [164, 320] on div "SMS and WhatsApp" at bounding box center [140, 311] width 180 height 20
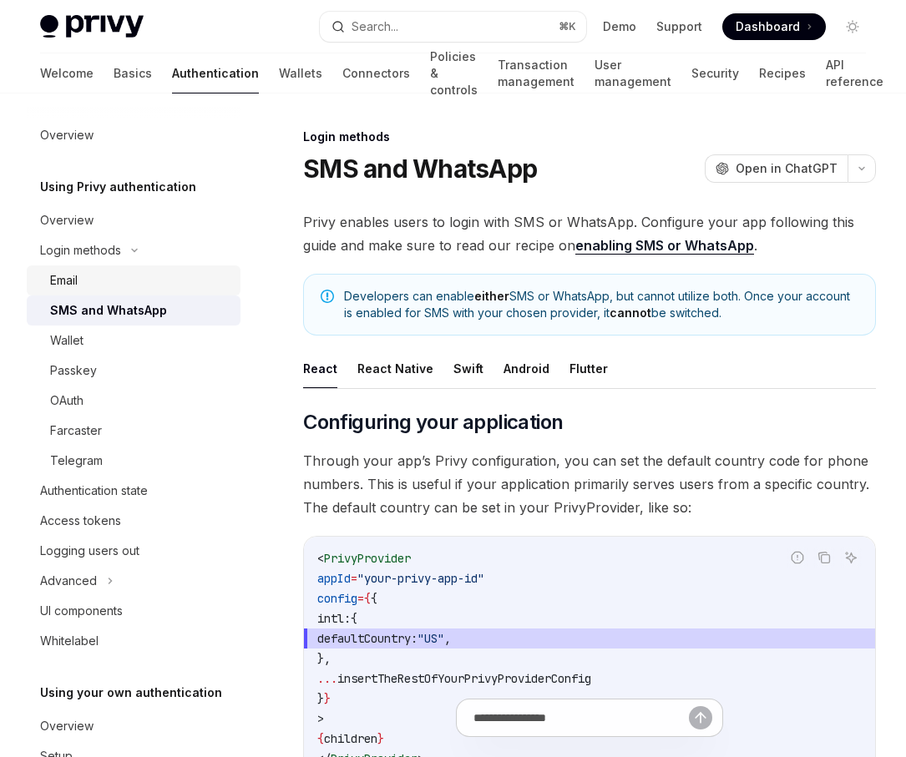
click at [154, 277] on div "Email" at bounding box center [140, 281] width 180 height 20
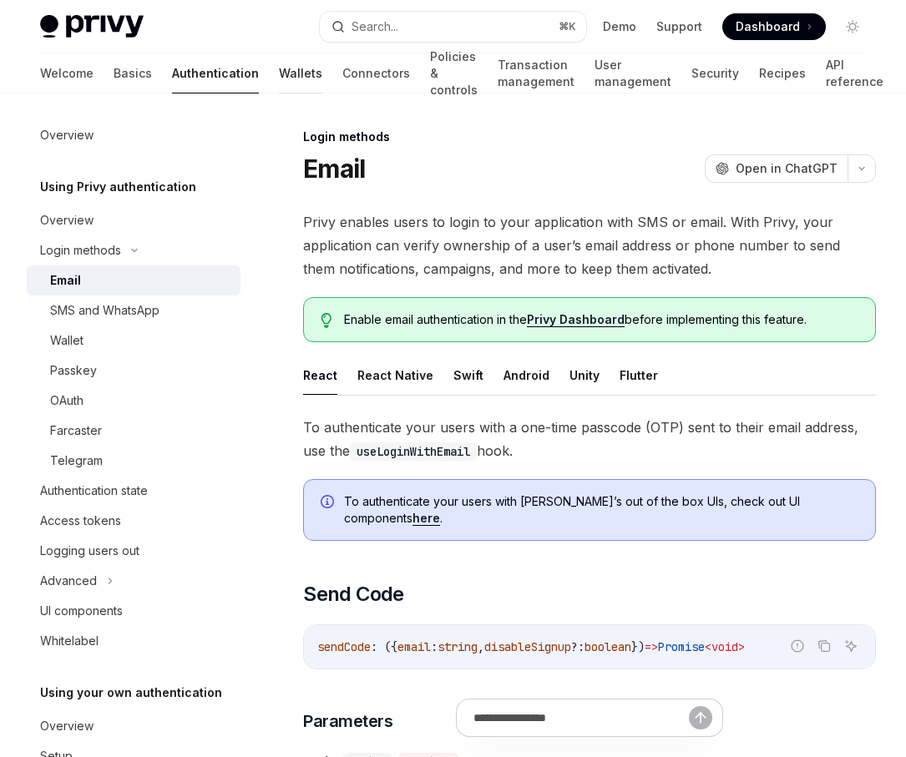
click at [279, 87] on link "Wallets" at bounding box center [300, 73] width 43 height 40
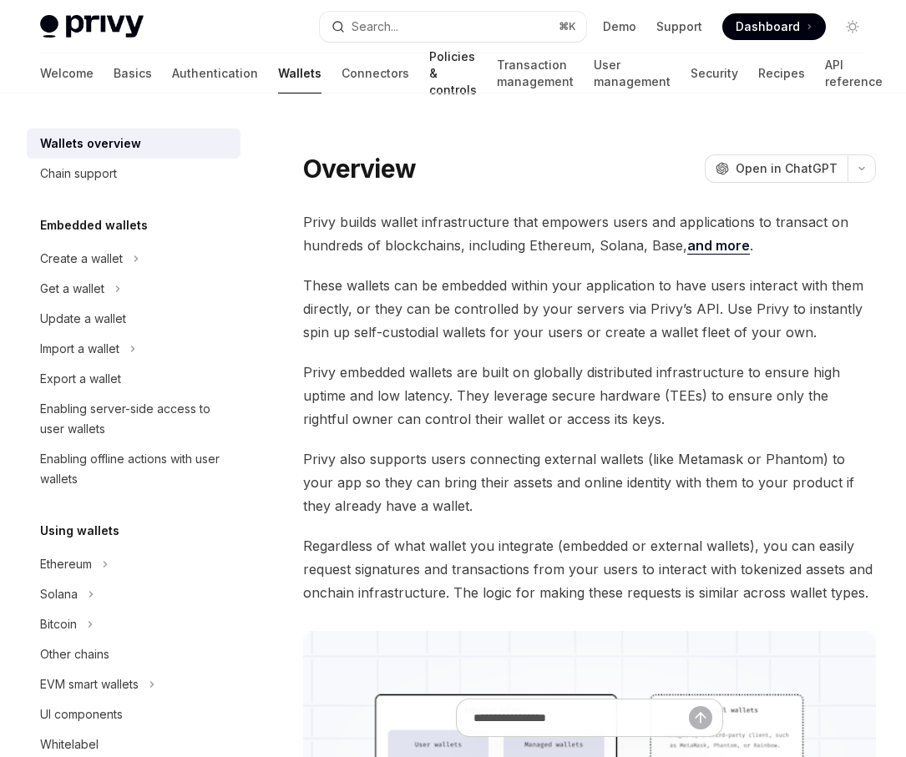
click at [429, 73] on link "Policies & controls" at bounding box center [453, 73] width 48 height 40
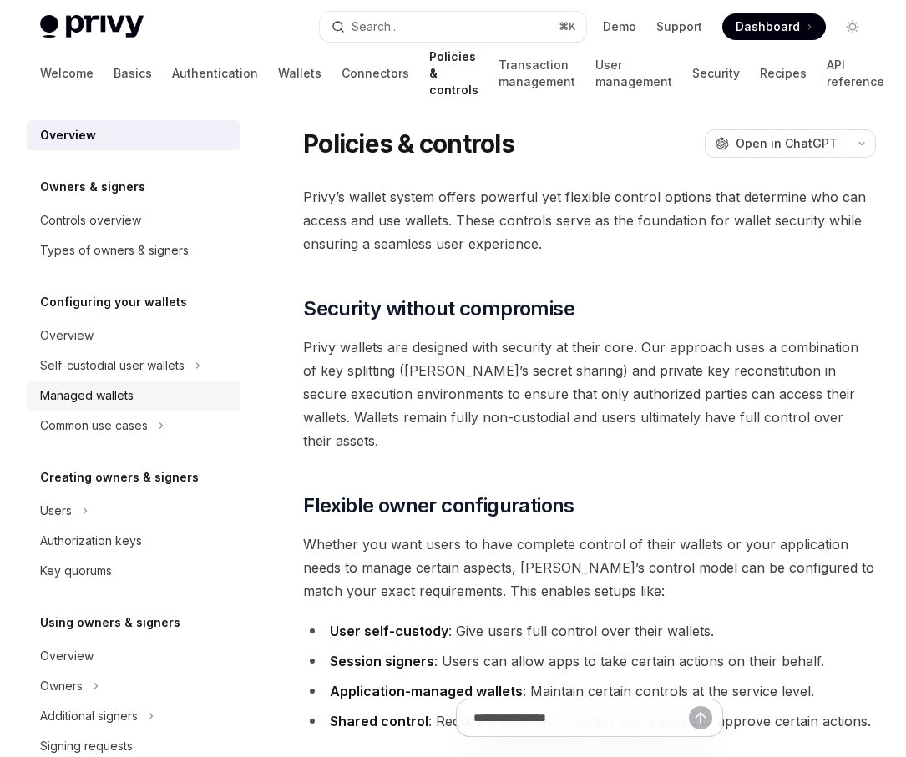
click at [119, 392] on div "Managed wallets" at bounding box center [87, 396] width 94 height 20
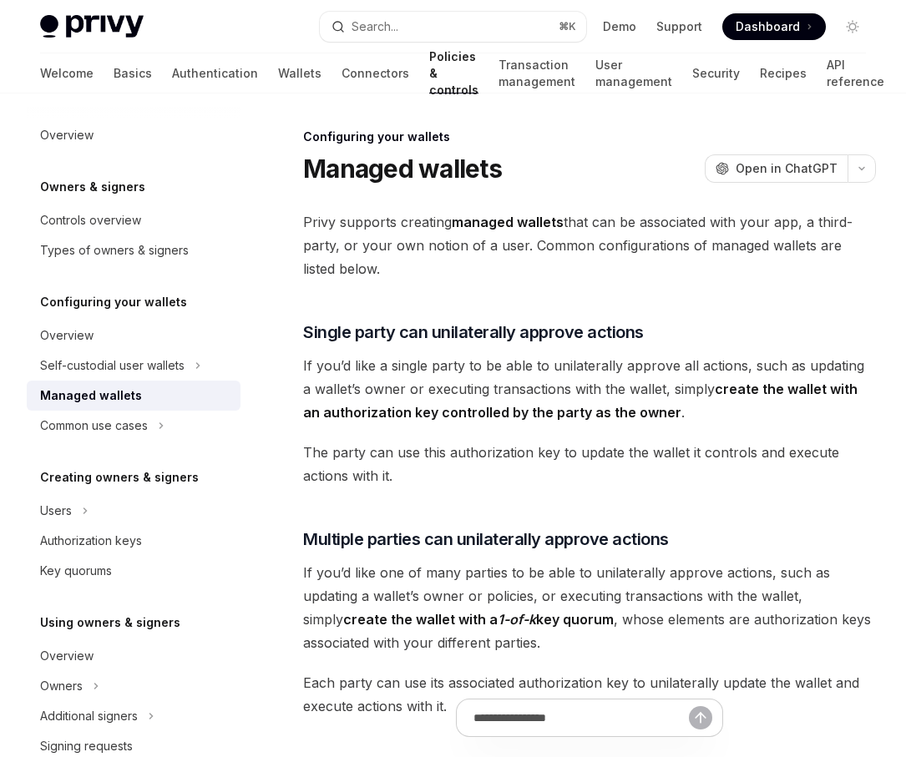
click at [119, 394] on div "Managed wallets" at bounding box center [91, 396] width 102 height 20
click at [134, 364] on div "Self-custodial user wallets" at bounding box center [112, 366] width 144 height 20
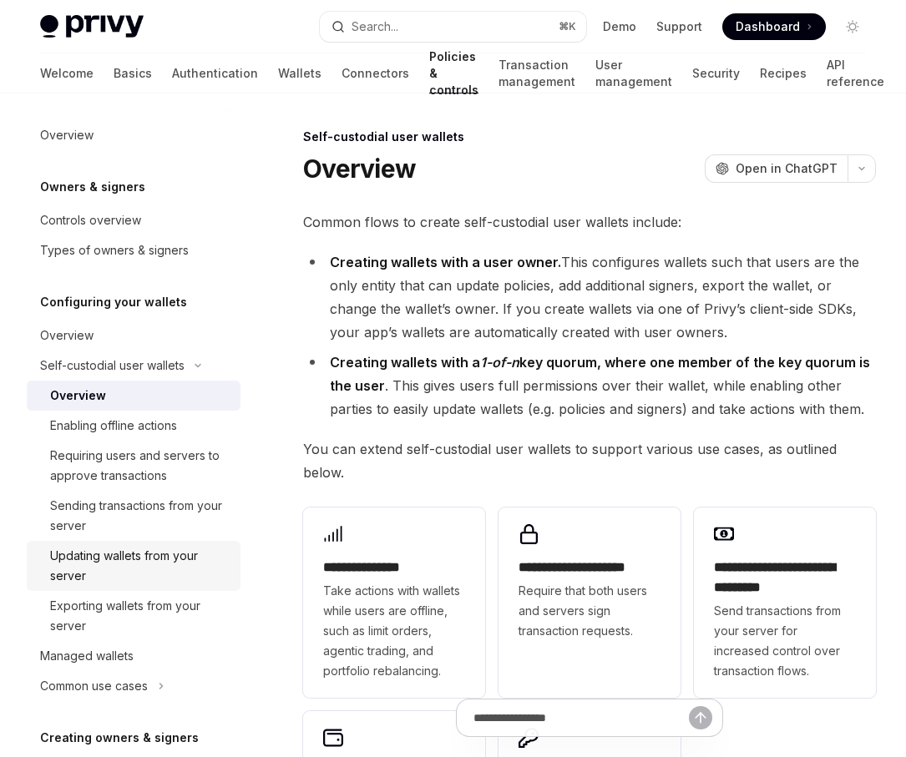
click at [170, 578] on div "Updating wallets from your server" at bounding box center [140, 566] width 180 height 40
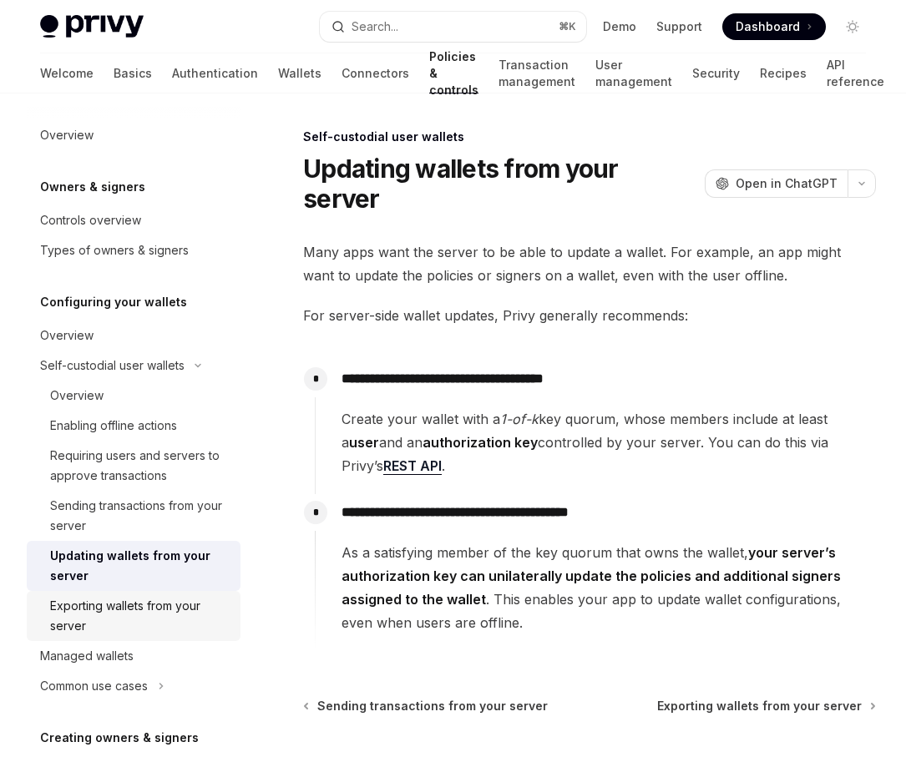
click at [161, 595] on link "Exporting wallets from your server" at bounding box center [134, 616] width 214 height 50
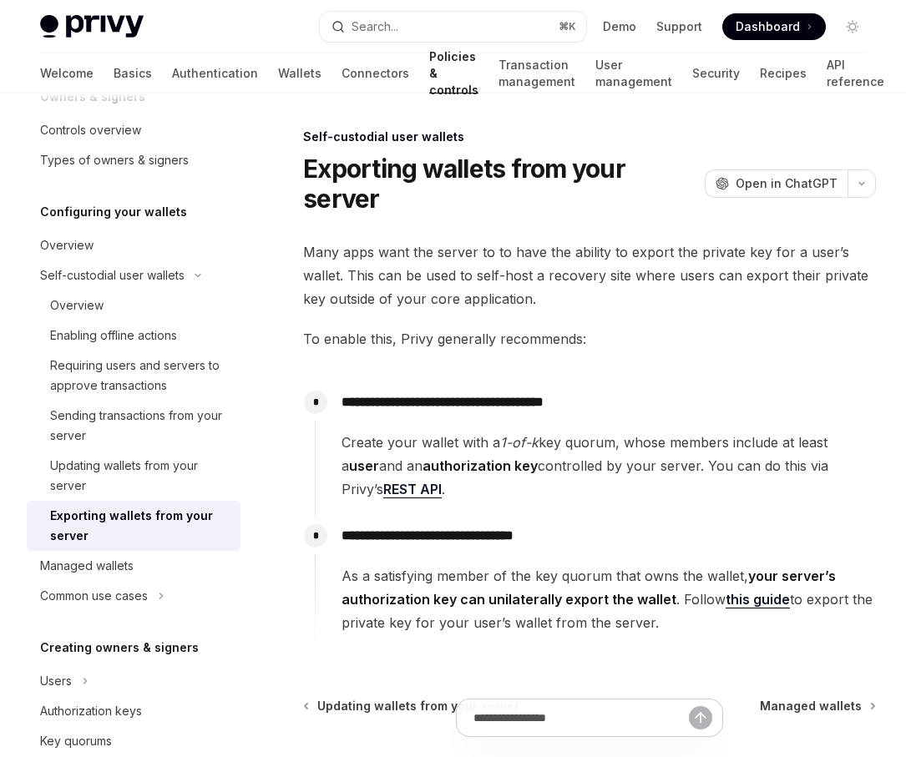
scroll to position [104, 0]
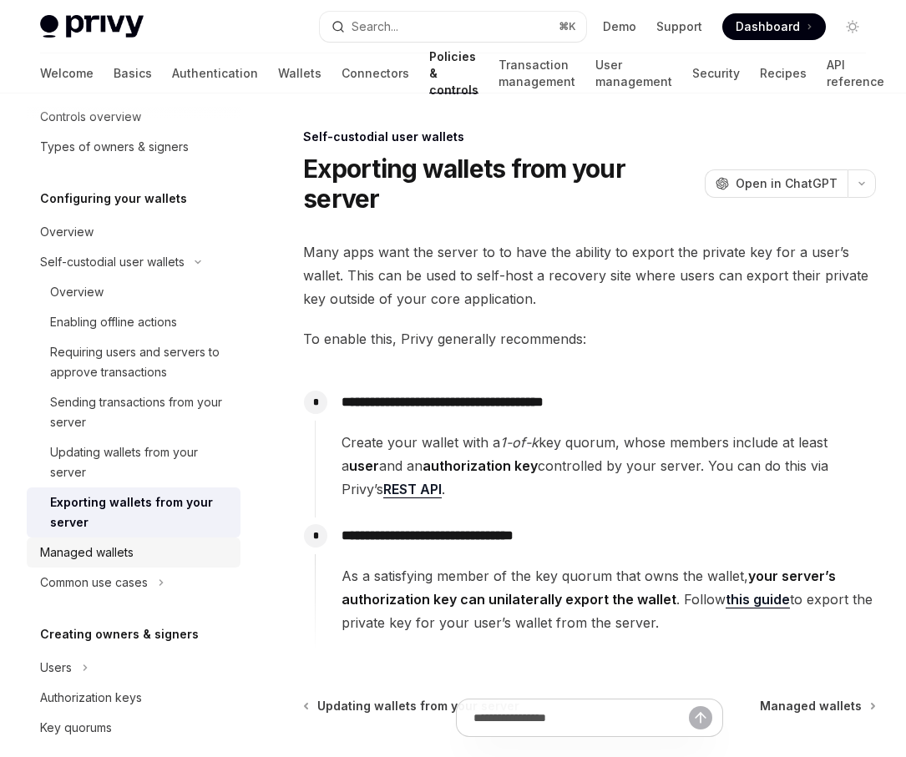
click at [146, 558] on div "Managed wallets" at bounding box center [135, 553] width 190 height 20
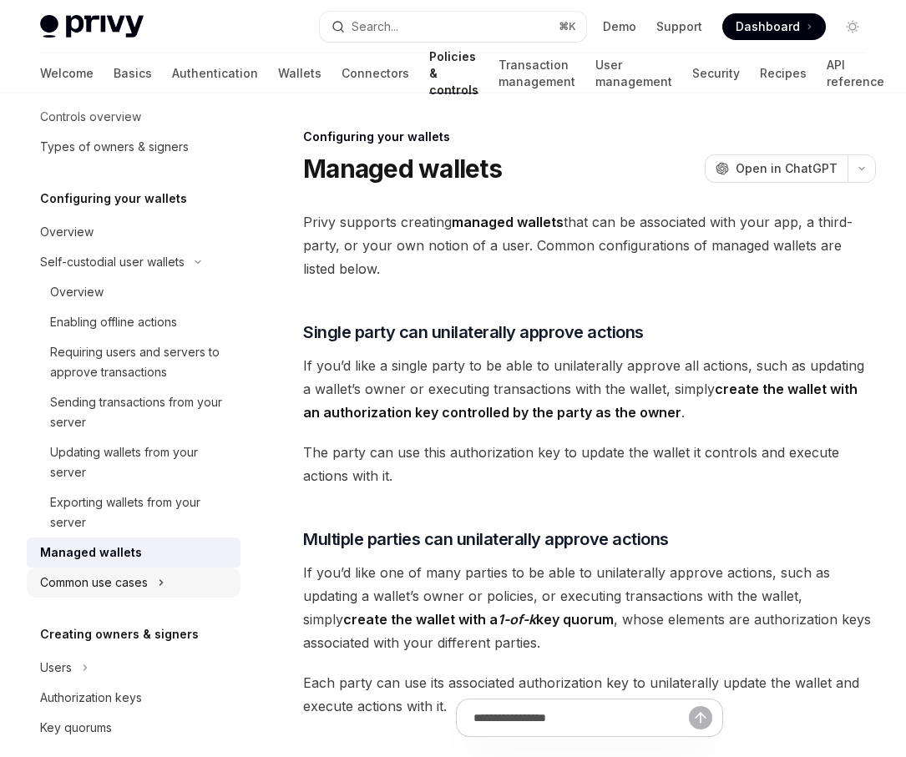
click at [161, 581] on icon at bounding box center [161, 582] width 3 height 5
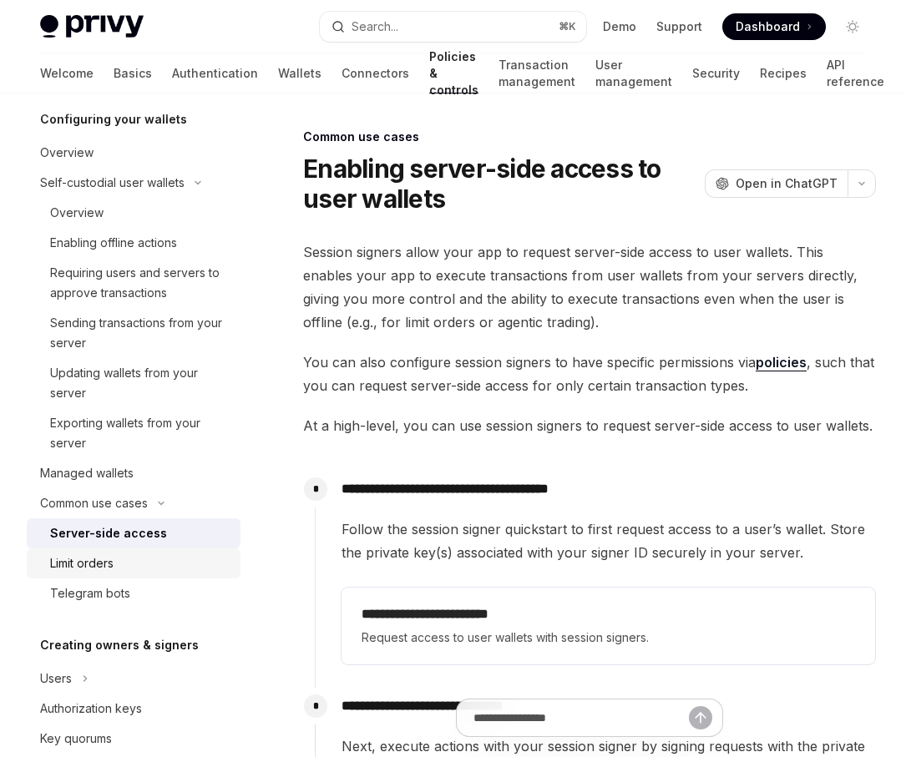
click at [97, 463] on link "Managed wallets" at bounding box center [134, 473] width 214 height 30
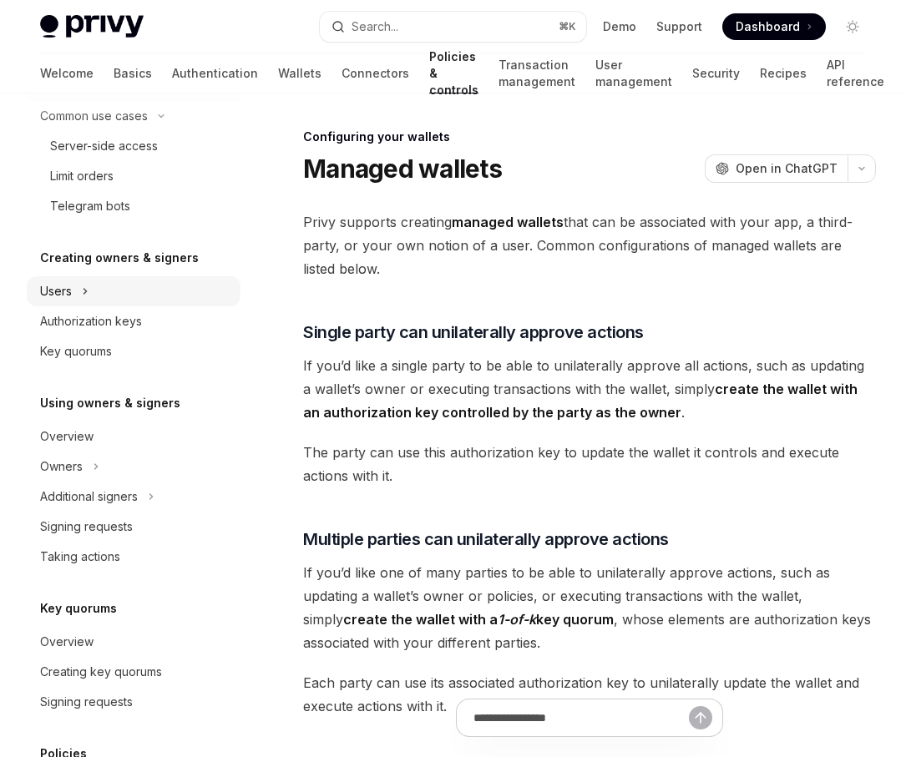
scroll to position [695, 0]
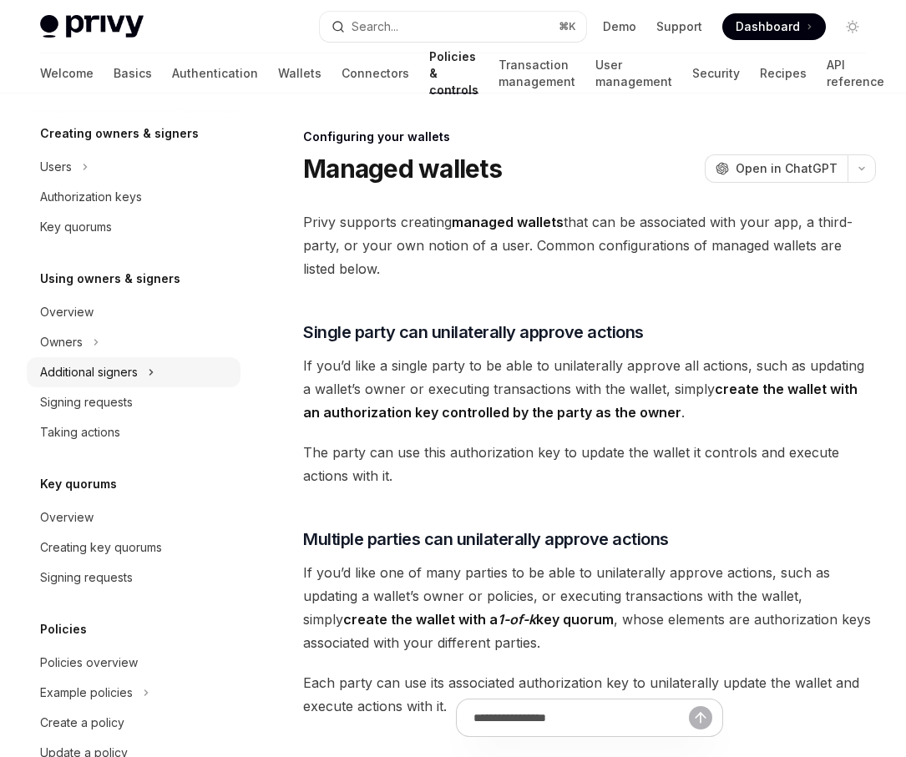
click at [135, 377] on div "Additional signers" at bounding box center [89, 372] width 98 height 20
type textarea "*"
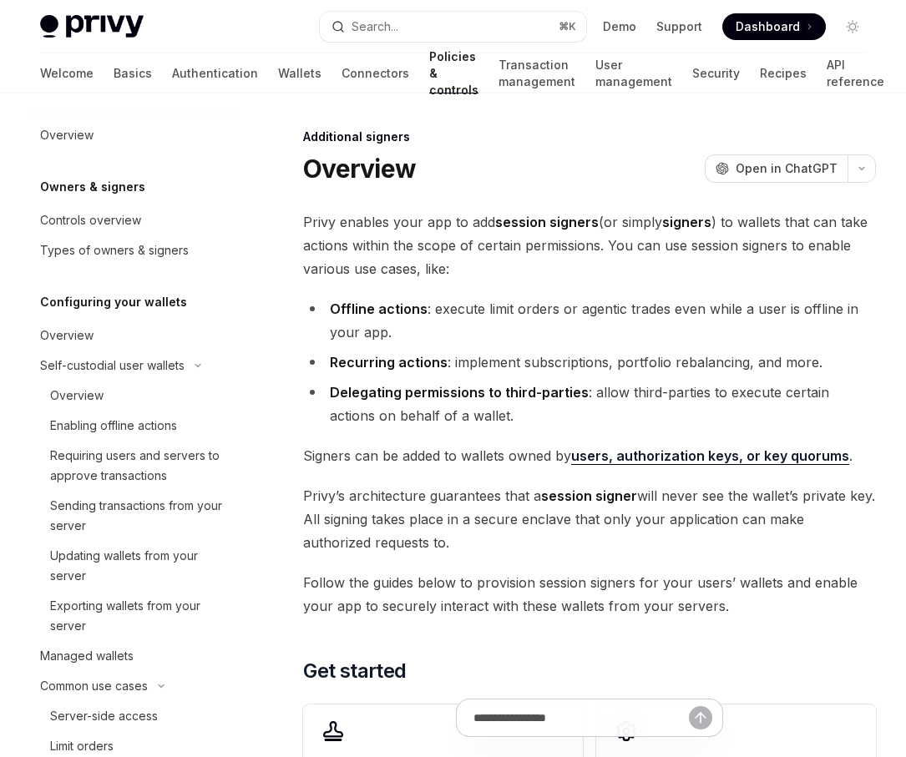
click at [901, 332] on div "Overview Owners & signers Controls overview Types of owners & signers Configuri…" at bounding box center [453, 613] width 906 height 1038
